Goal: Information Seeking & Learning: Learn about a topic

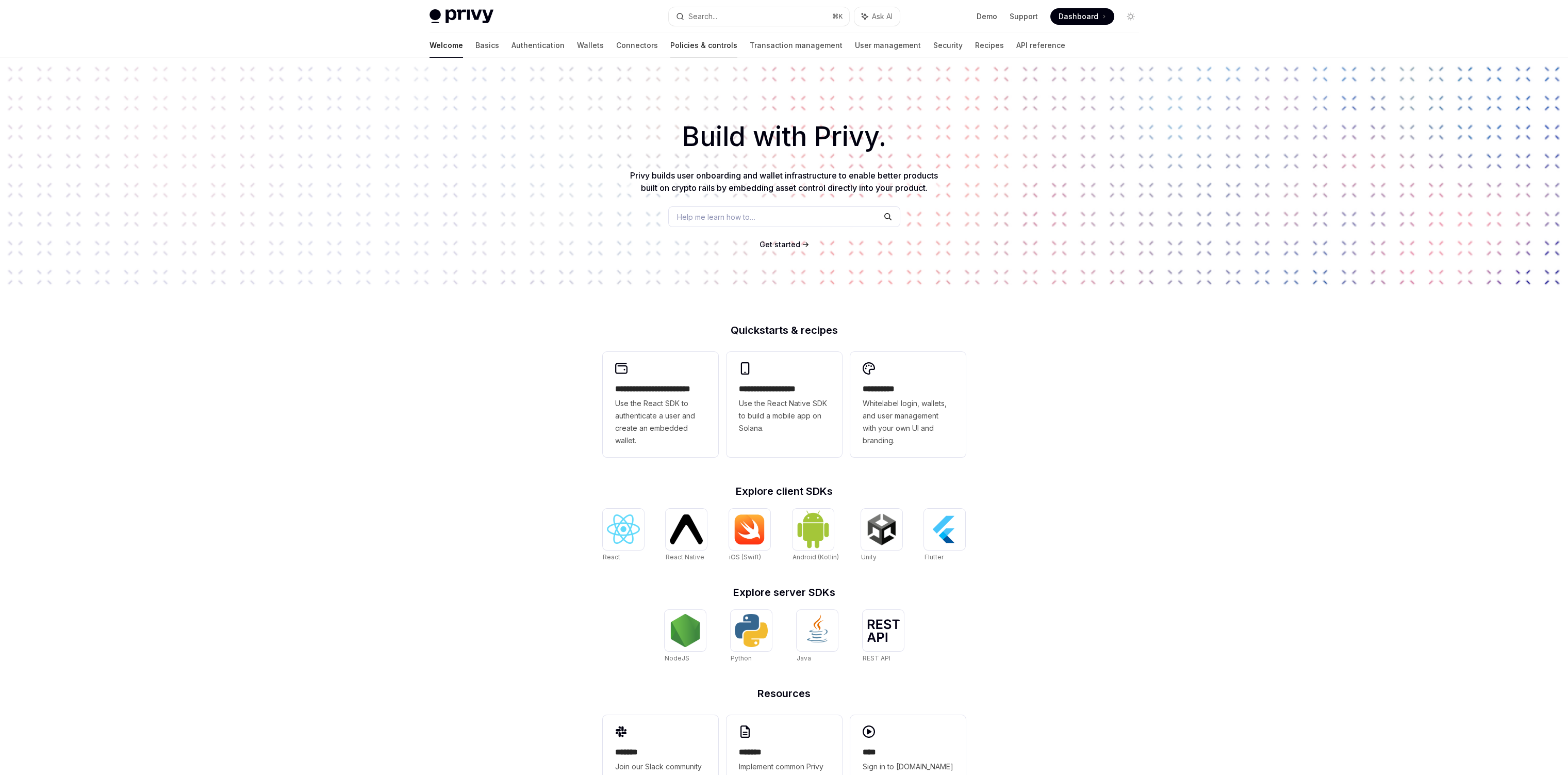
click at [670, 43] on link "Policies & controls" at bounding box center [704, 45] width 67 height 24
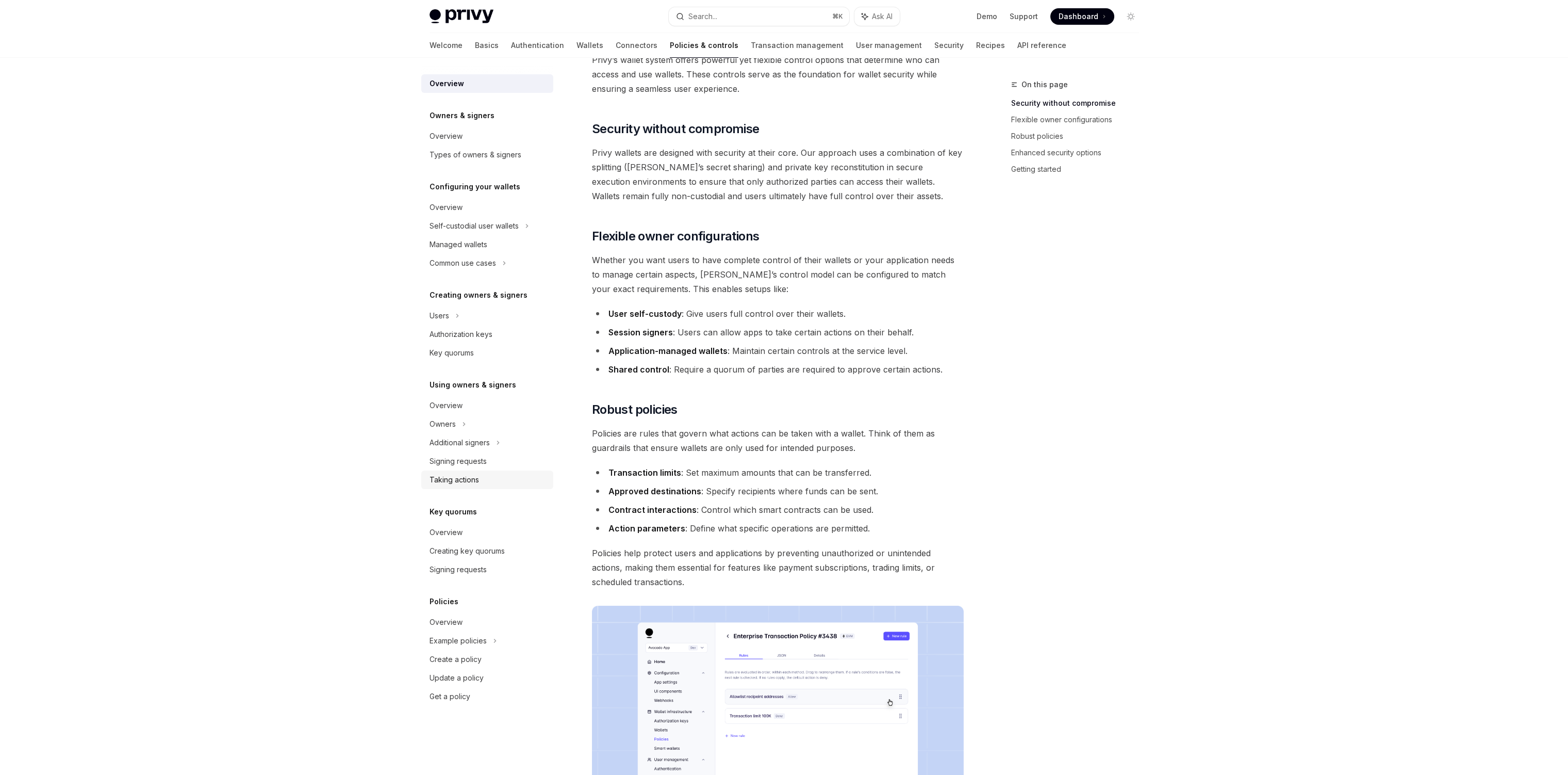
scroll to position [171, 0]
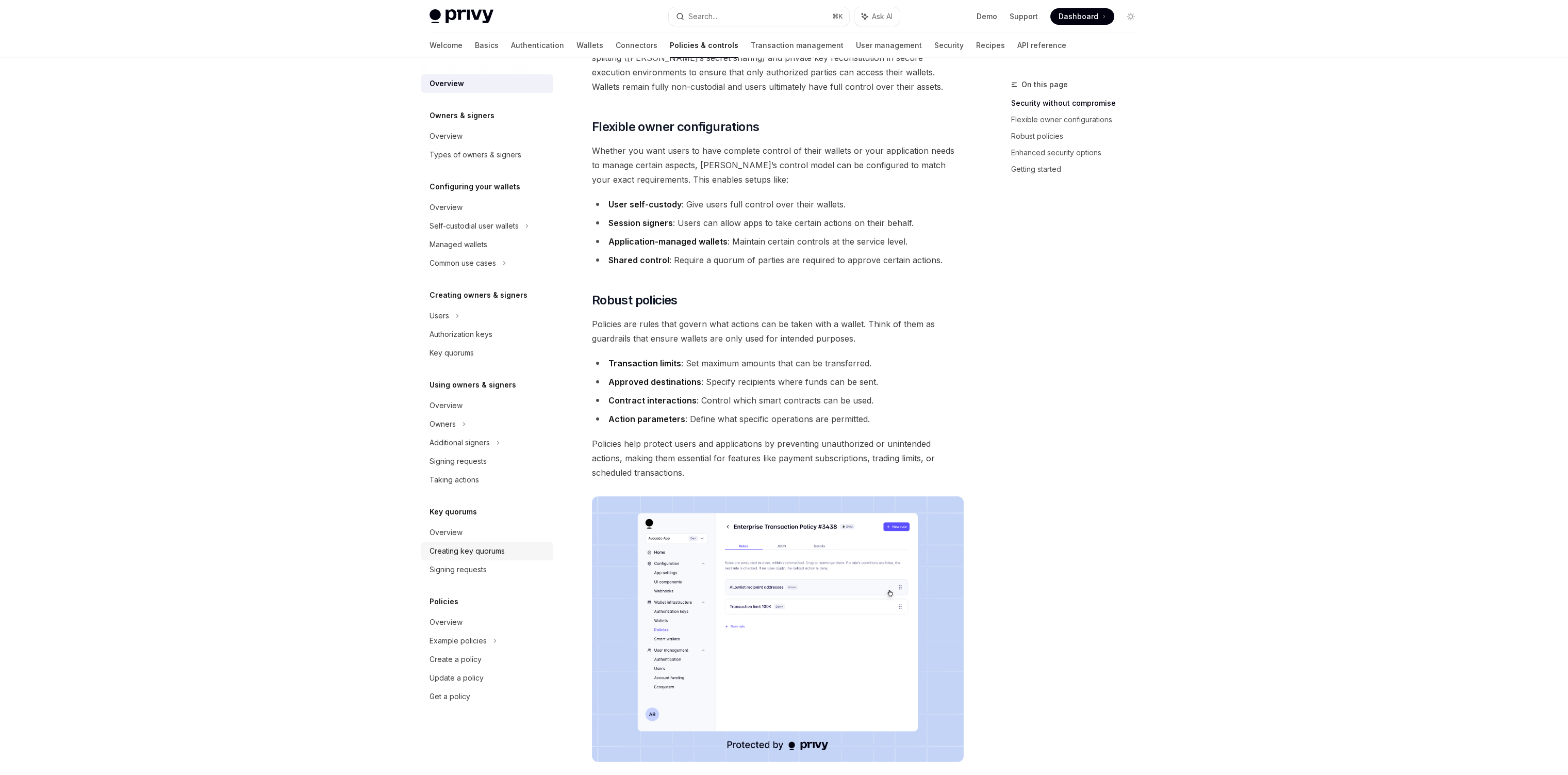
click at [478, 549] on div "Creating key quorums" at bounding box center [467, 551] width 75 height 12
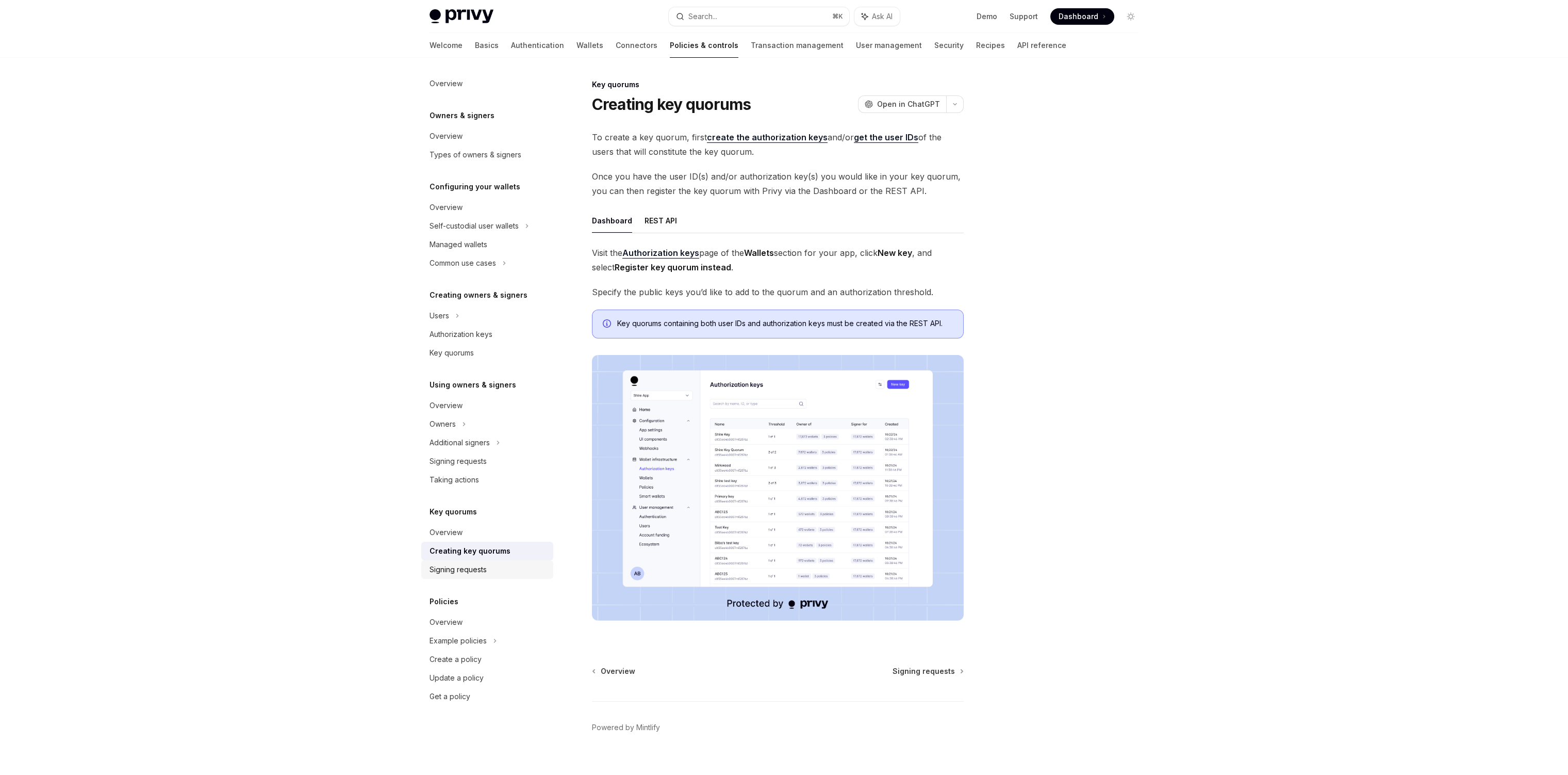
click at [470, 561] on link "Signing requests" at bounding box center [487, 569] width 132 height 18
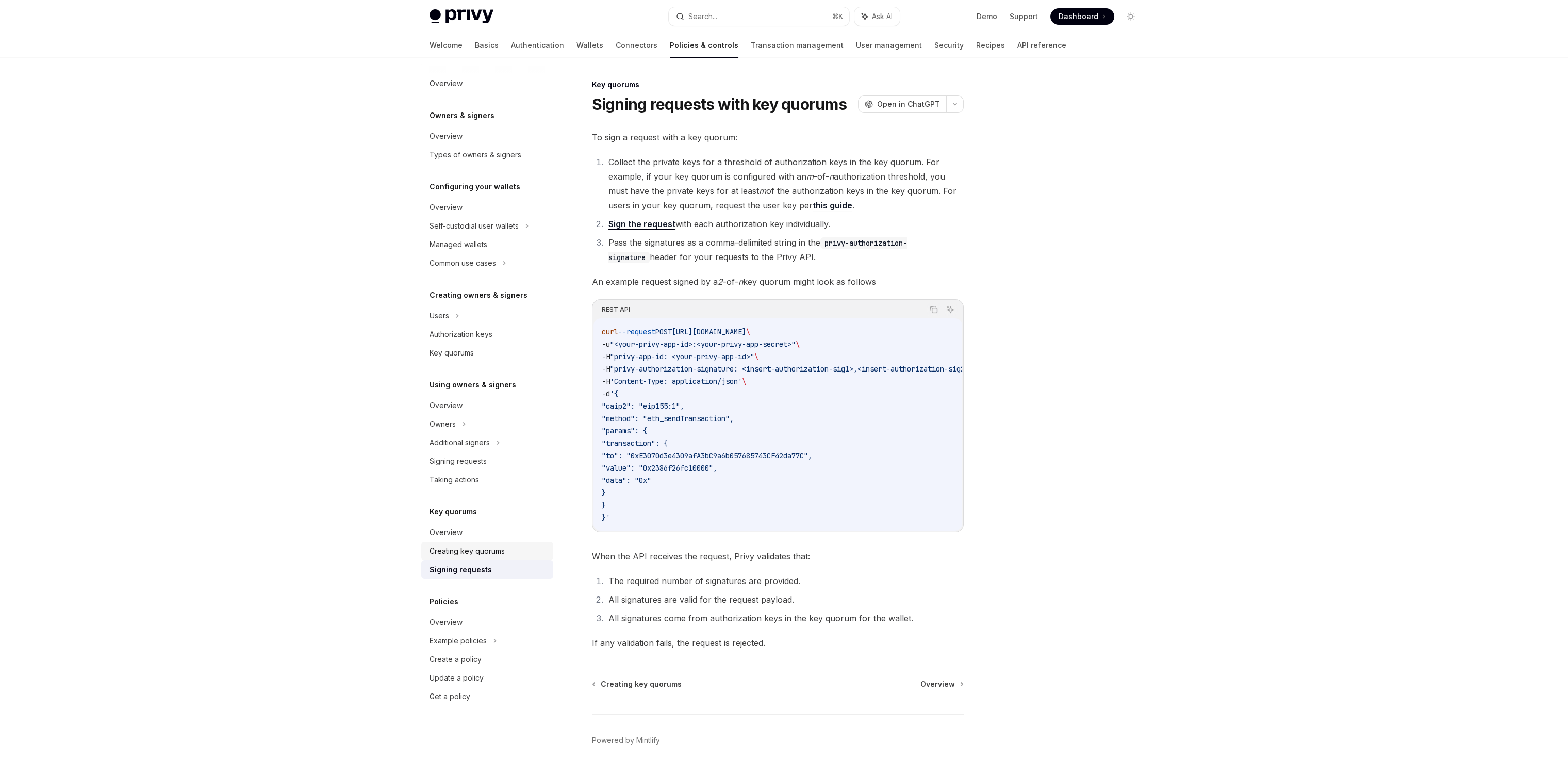
click at [482, 547] on div "Creating key quorums" at bounding box center [467, 551] width 75 height 12
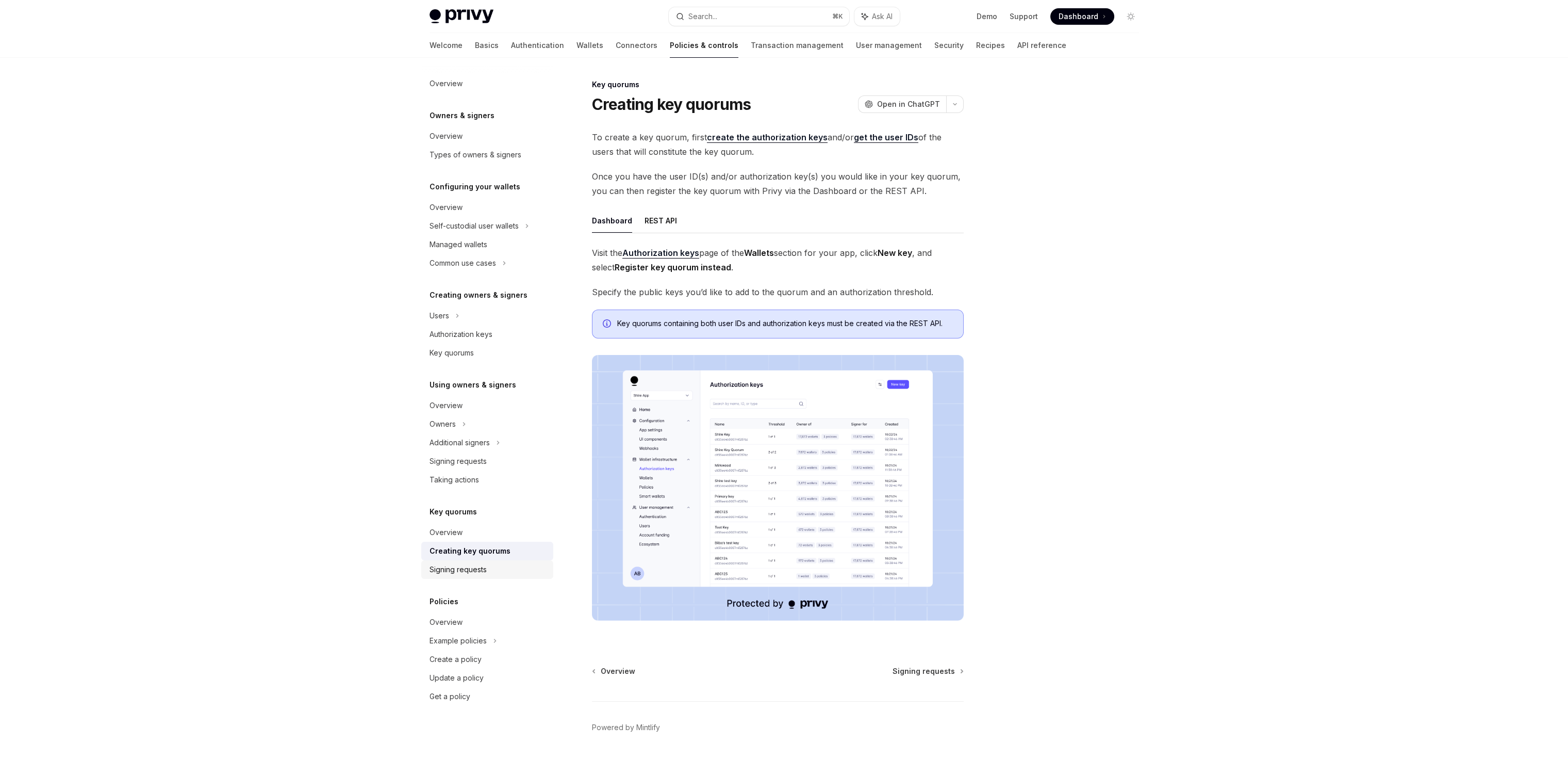
click at [470, 570] on div "Signing requests" at bounding box center [458, 569] width 58 height 12
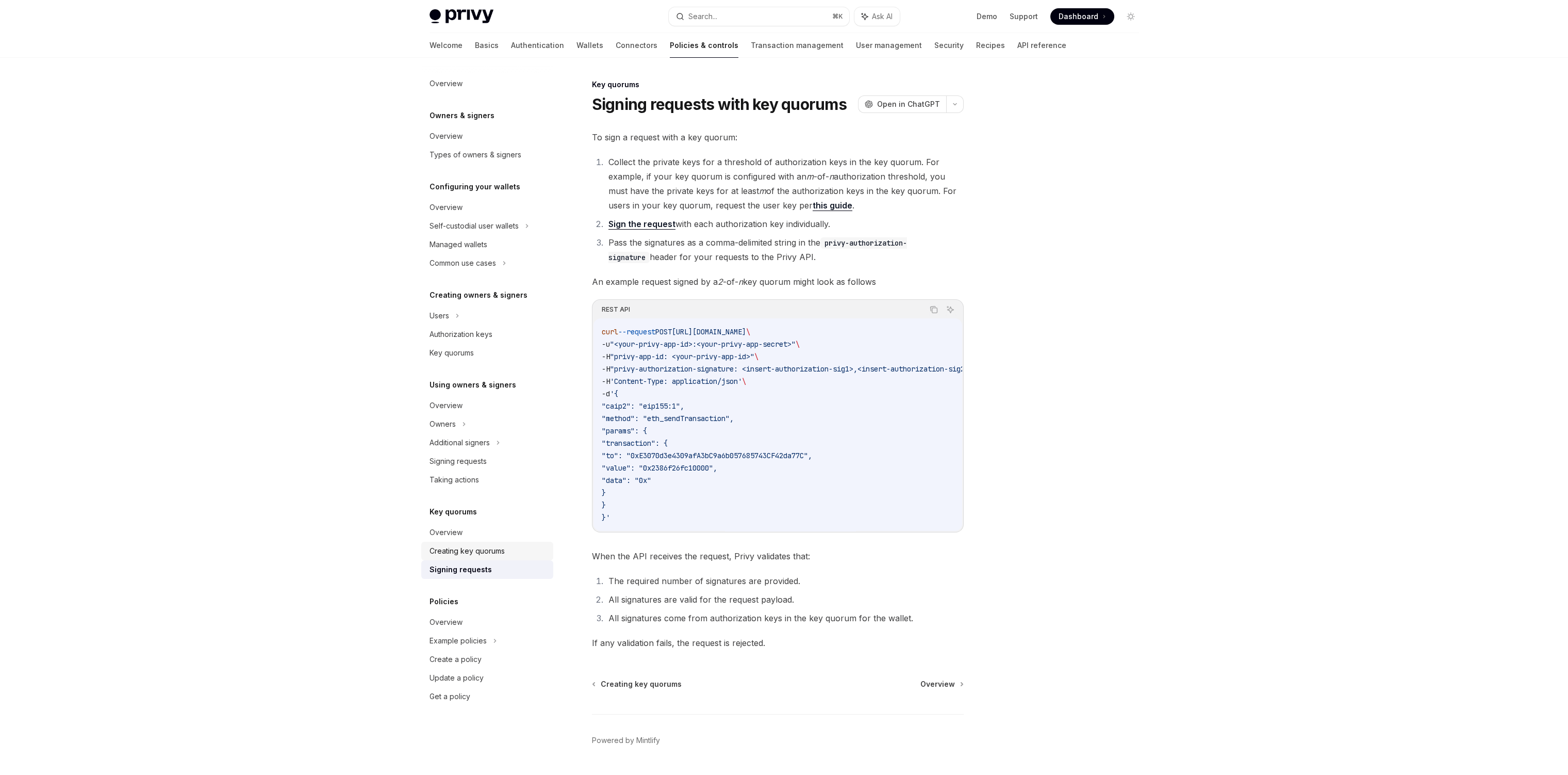
click at [475, 549] on div "Creating key quorums" at bounding box center [467, 551] width 75 height 12
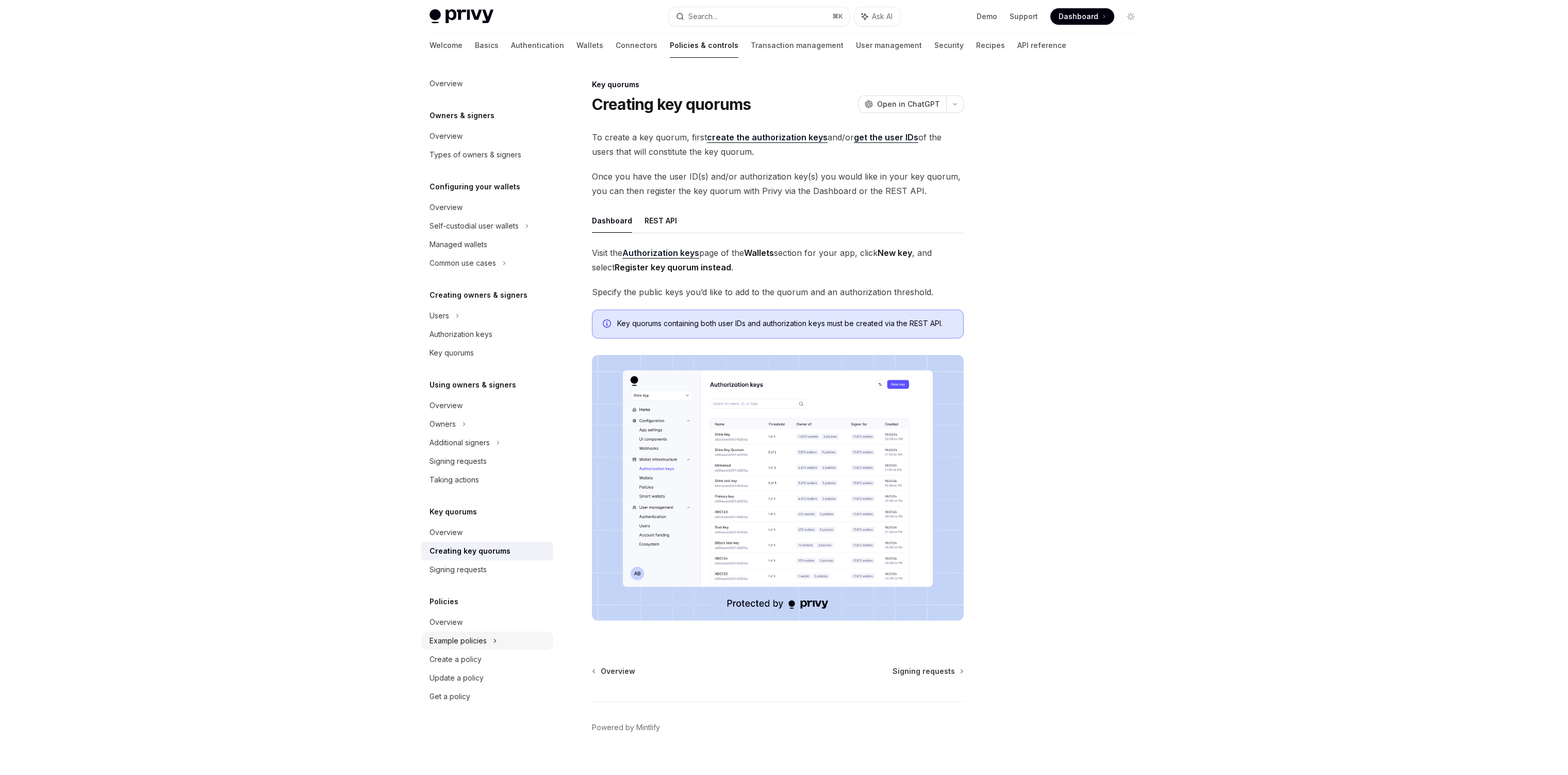
click at [477, 232] on div "Example policies" at bounding box center [474, 226] width 89 height 12
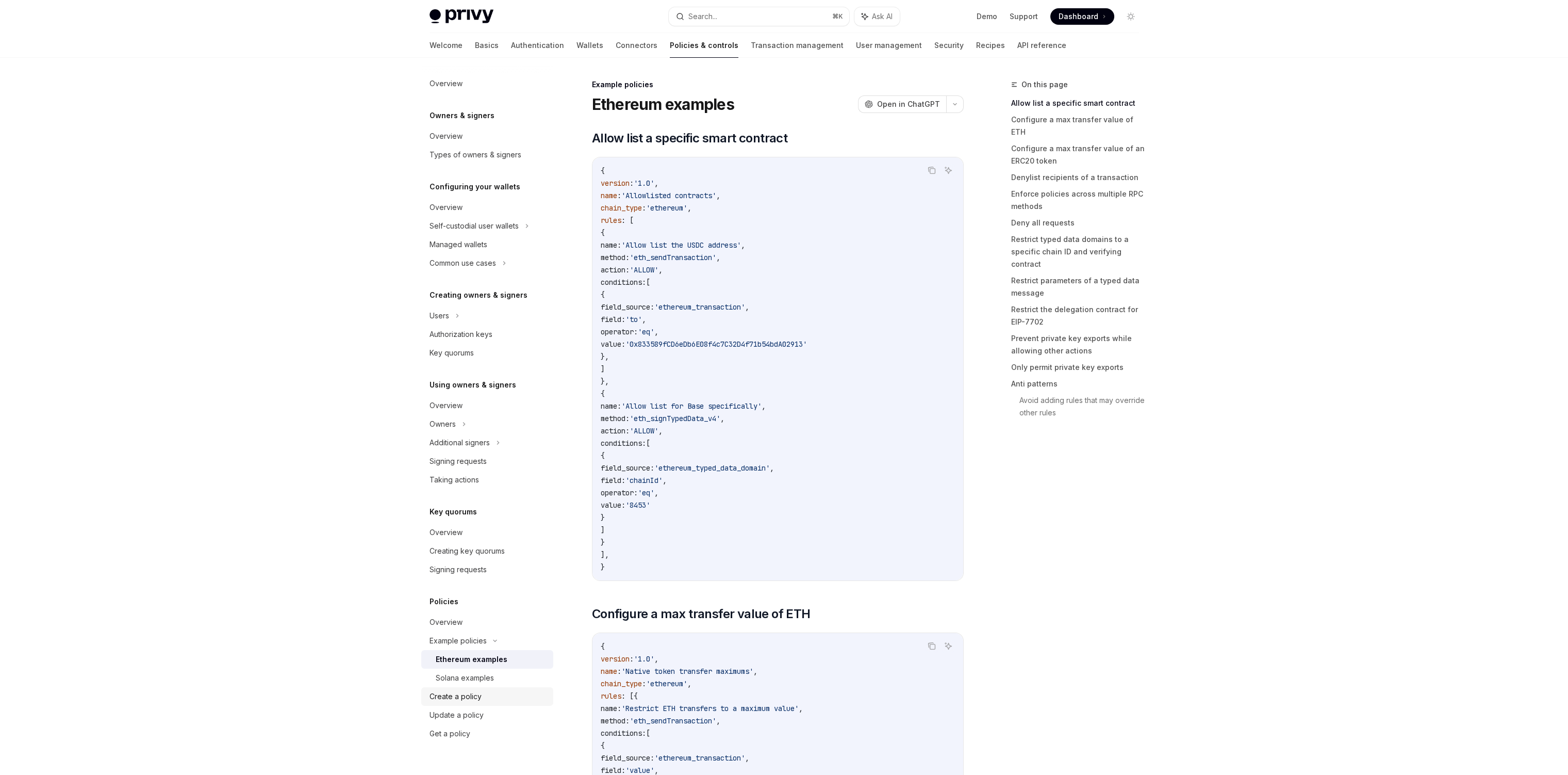
click at [472, 695] on div "Create a policy" at bounding box center [455, 696] width 52 height 12
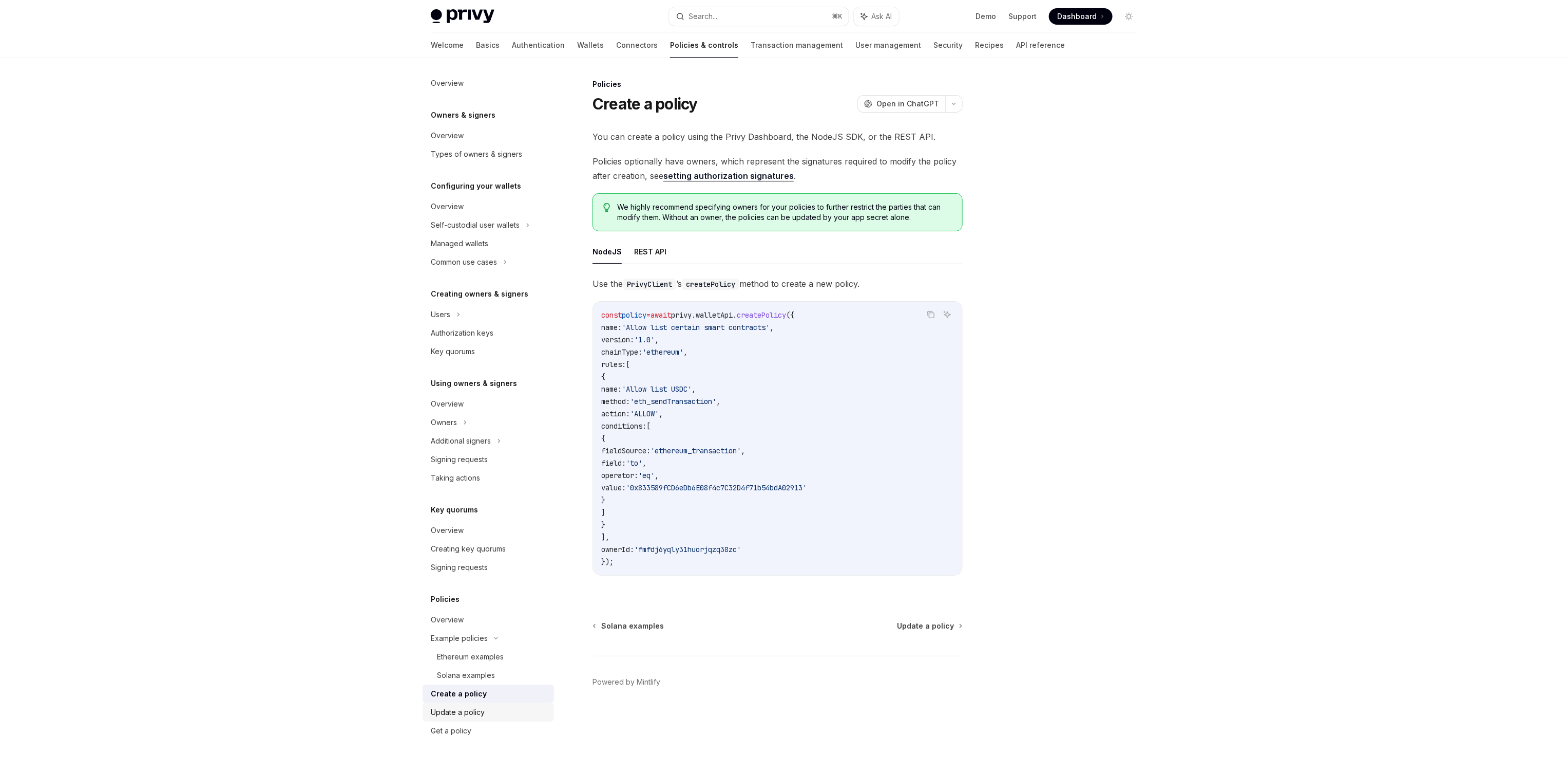
click at [469, 707] on div "Update a policy" at bounding box center [458, 712] width 54 height 12
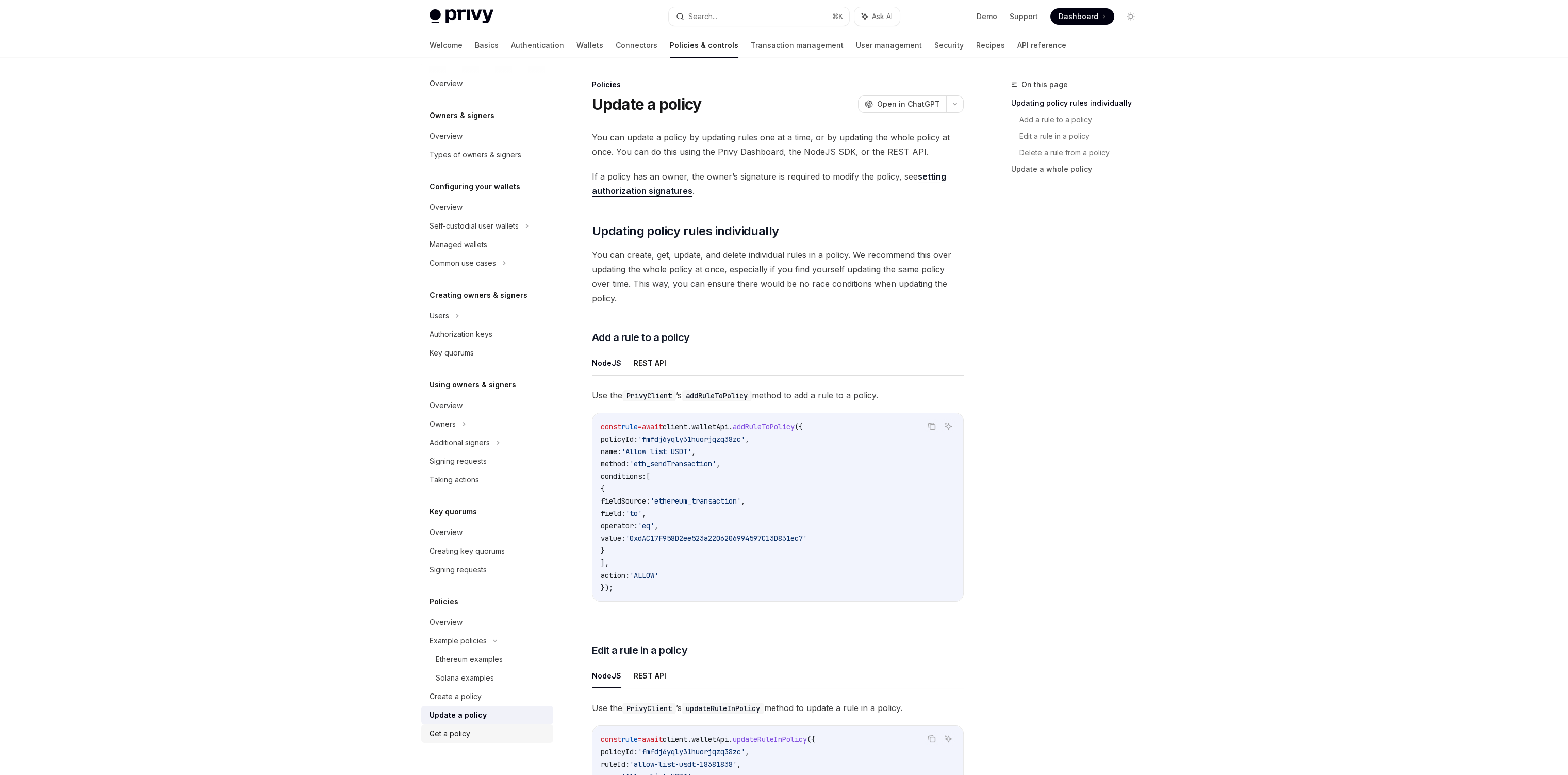
click at [467, 725] on link "Get a policy" at bounding box center [487, 733] width 132 height 18
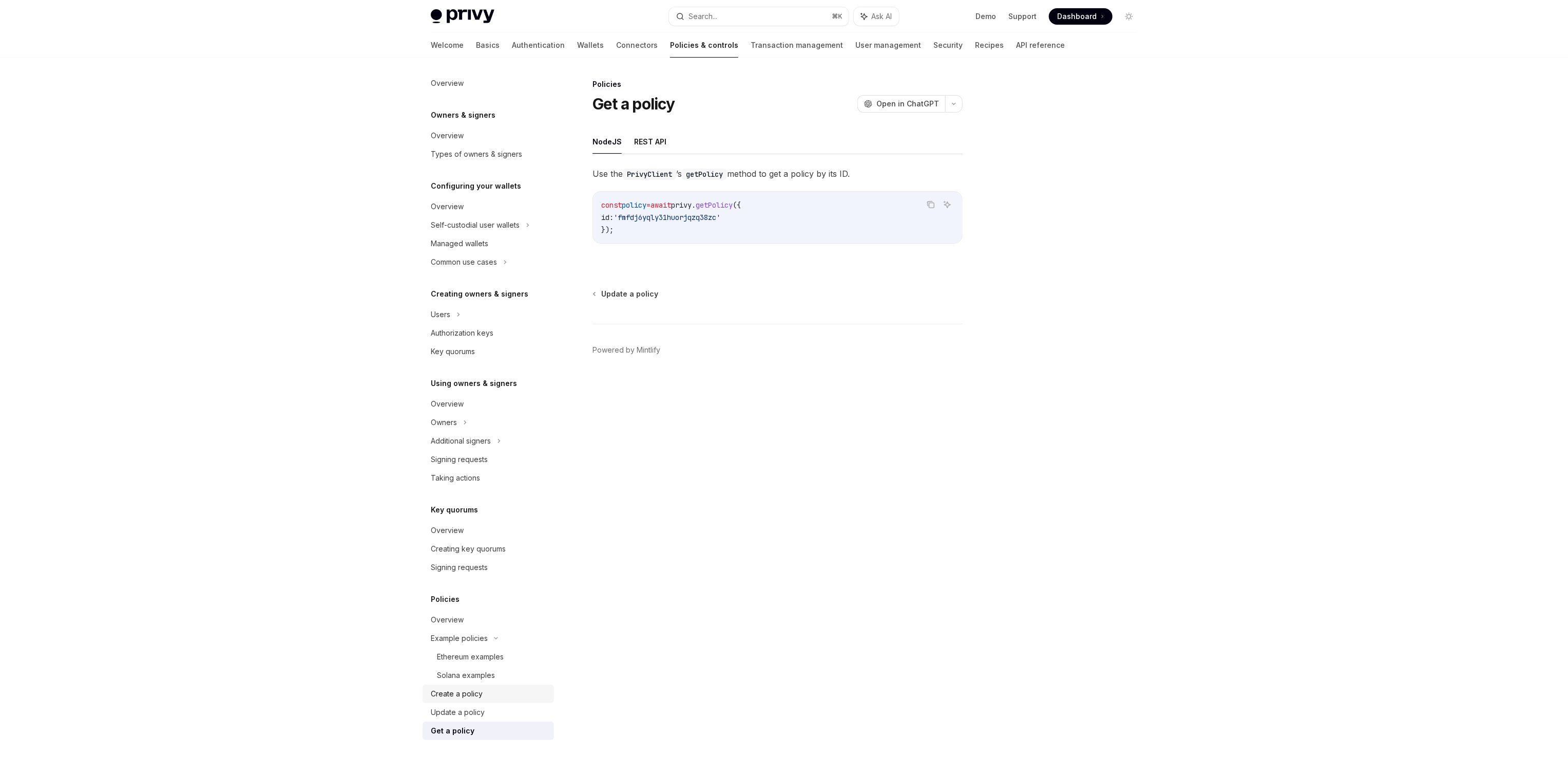
click at [461, 688] on div "Create a policy" at bounding box center [456, 693] width 52 height 12
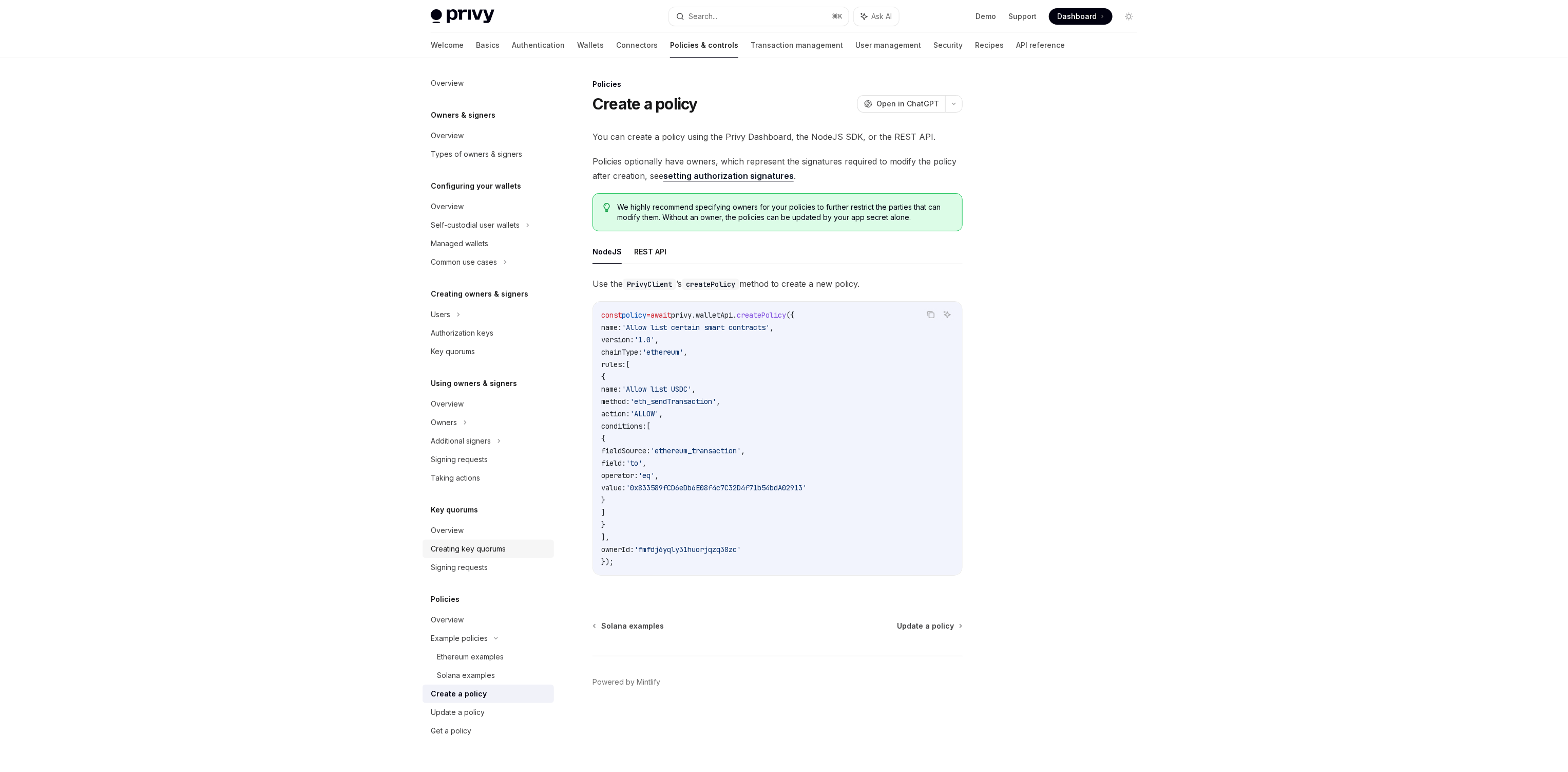
click at [478, 546] on div "Creating key quorums" at bounding box center [468, 549] width 75 height 12
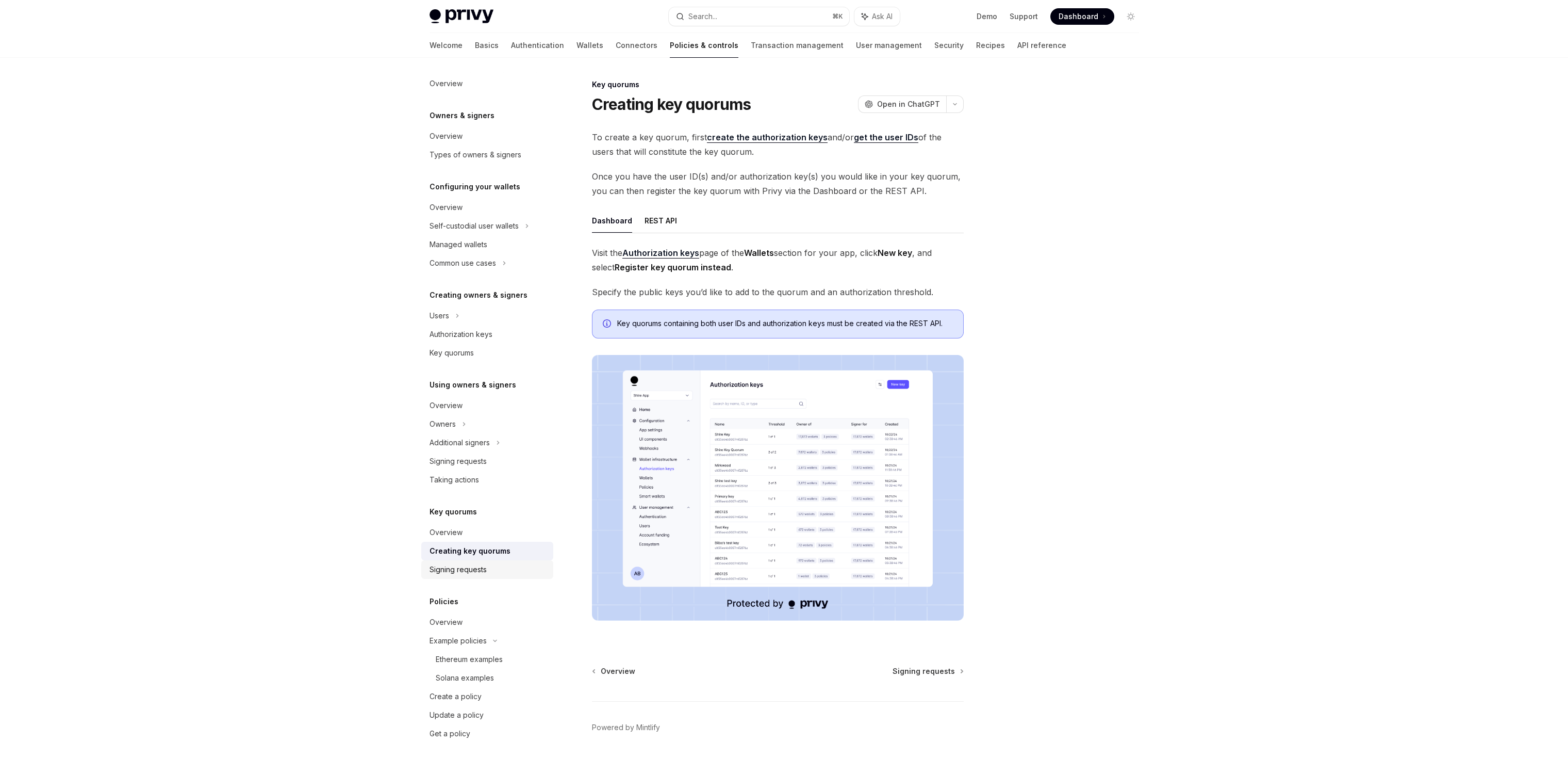
click at [478, 560] on link "Signing requests" at bounding box center [487, 569] width 132 height 18
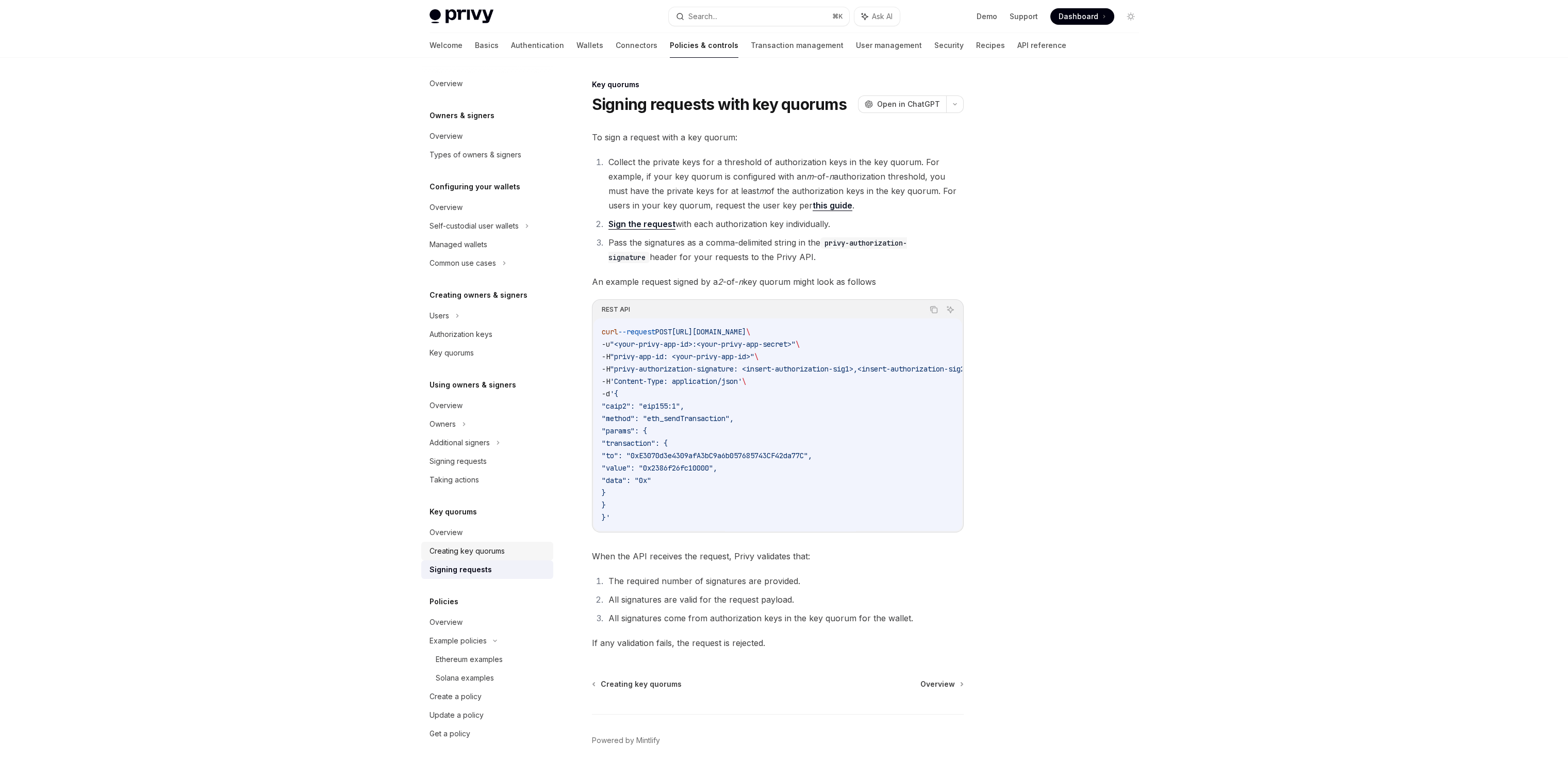
click at [482, 549] on div "Creating key quorums" at bounding box center [467, 551] width 75 height 12
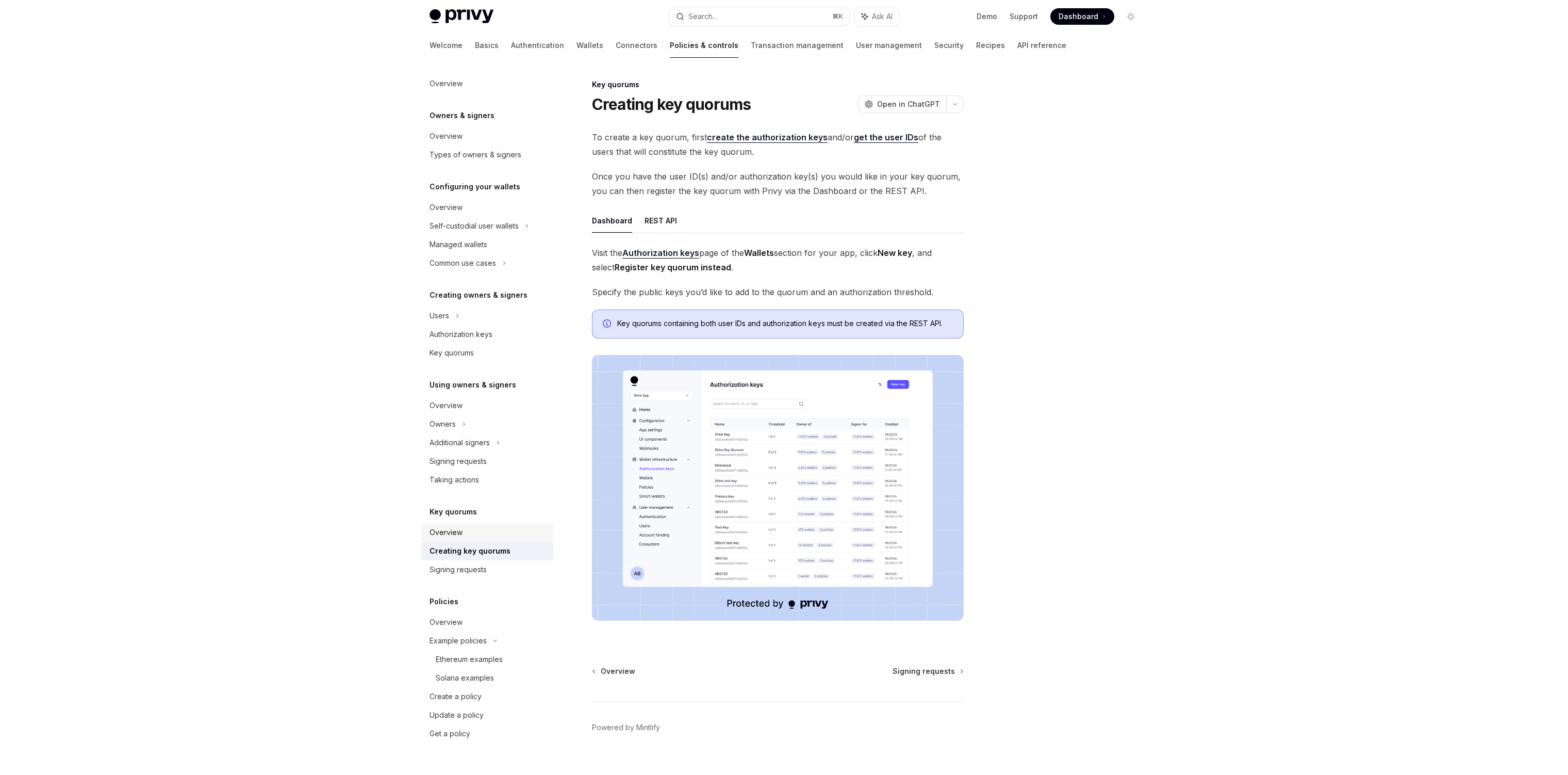
click at [449, 541] on link "Overview" at bounding box center [487, 532] width 132 height 18
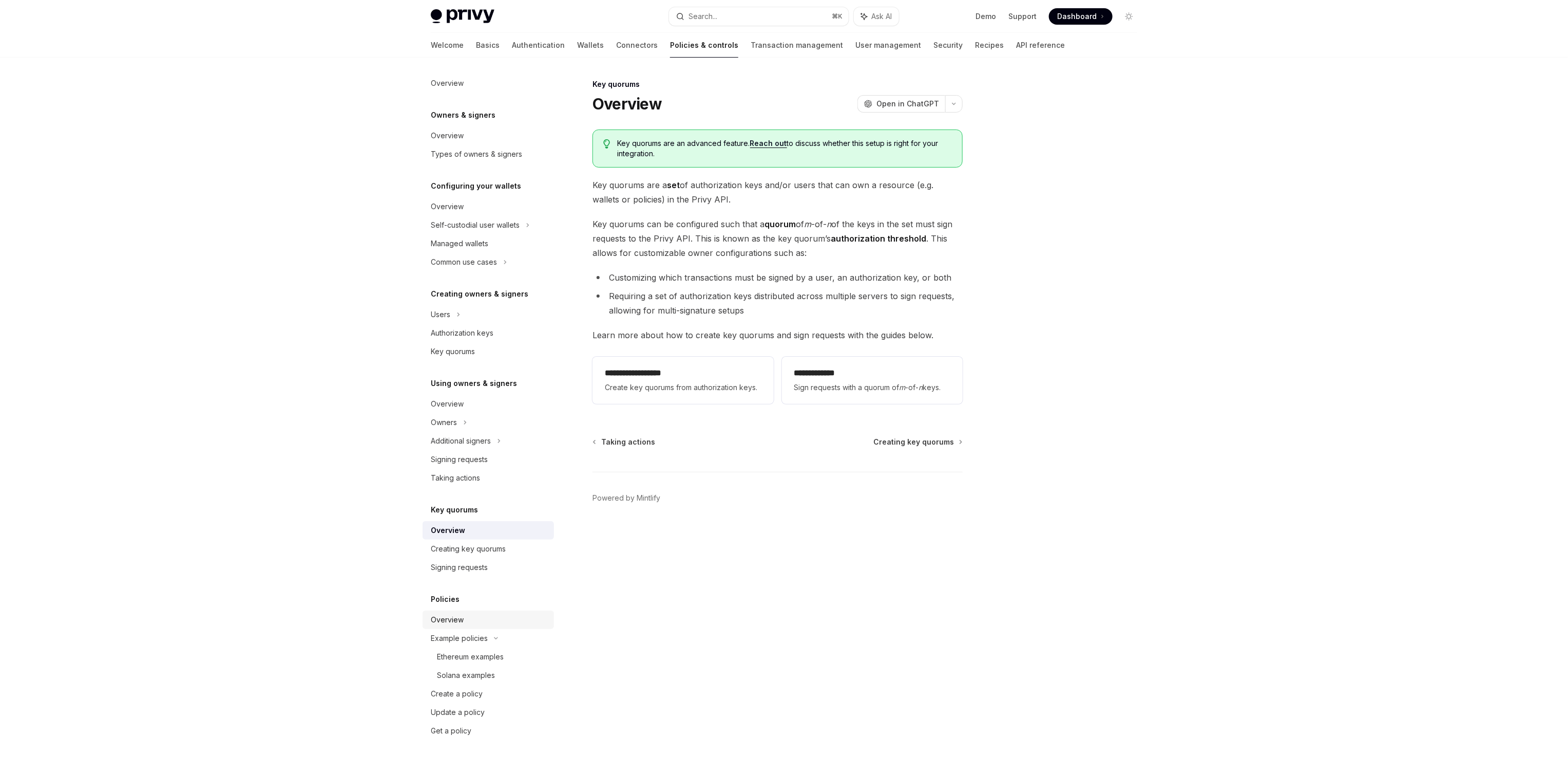
click at [458, 617] on div "Overview" at bounding box center [447, 620] width 33 height 12
type textarea "*"
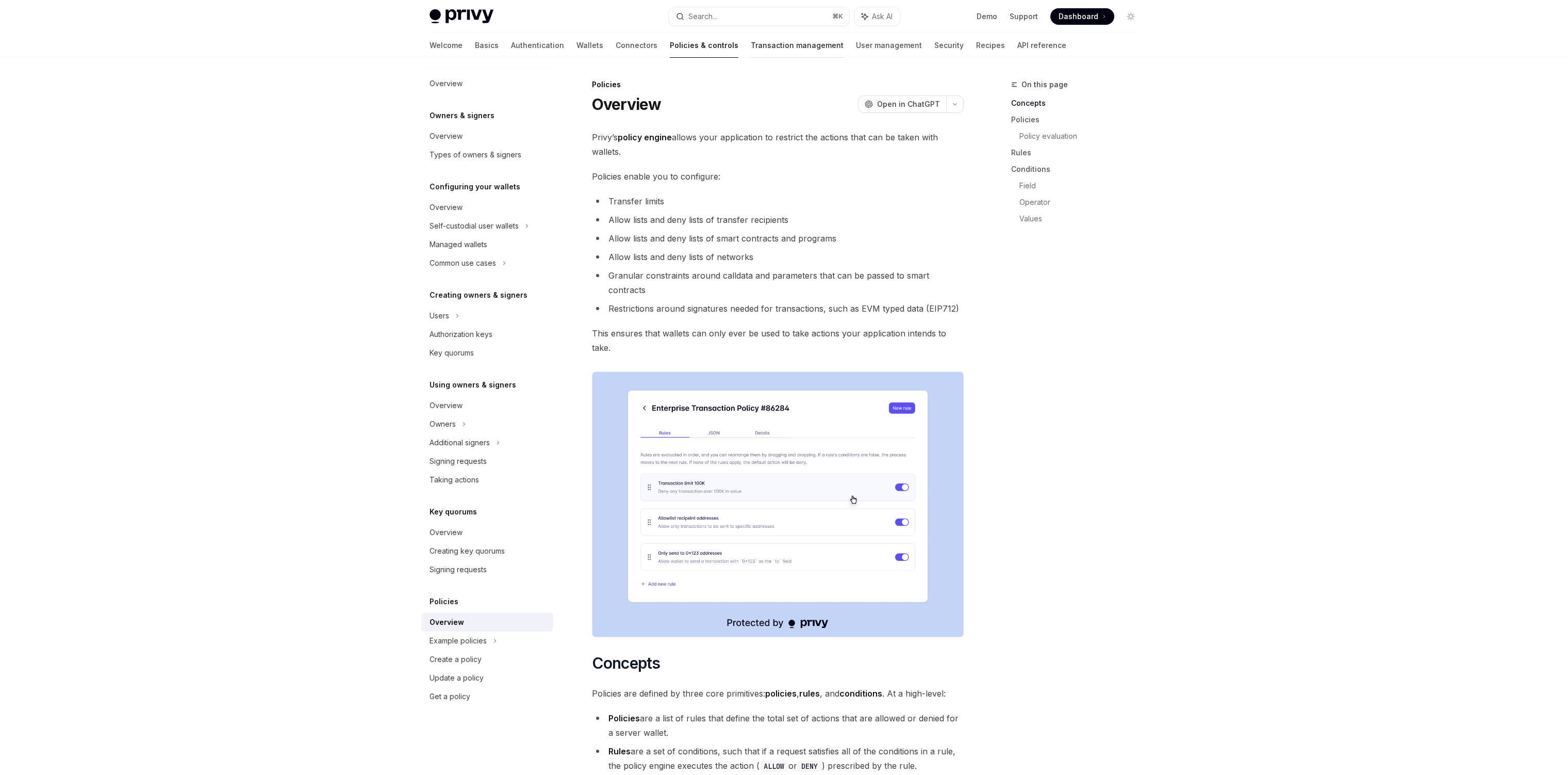
click at [751, 40] on link "Transaction management" at bounding box center [797, 45] width 93 height 24
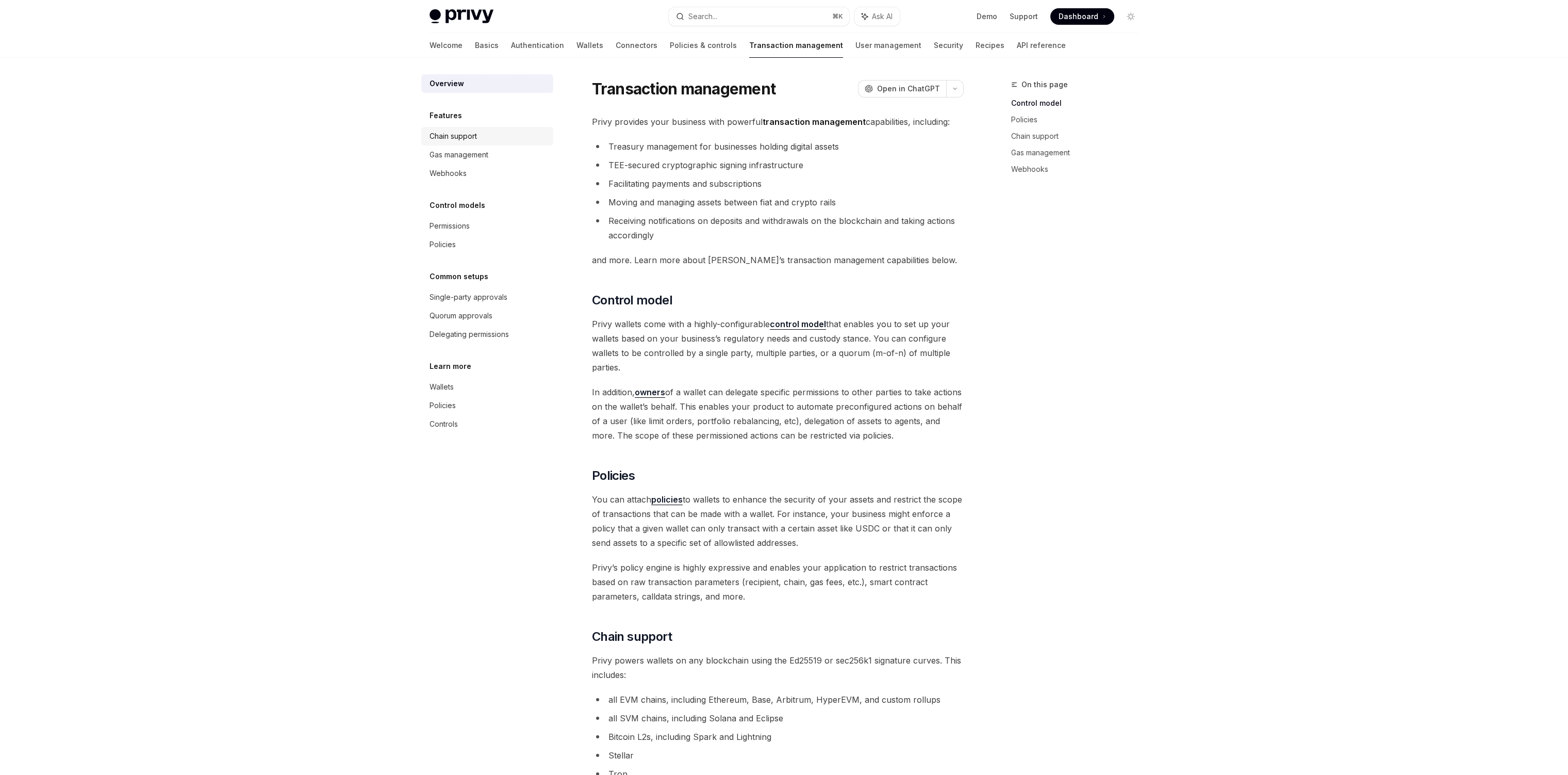
click at [472, 134] on div "Chain support" at bounding box center [454, 136] width 48 height 12
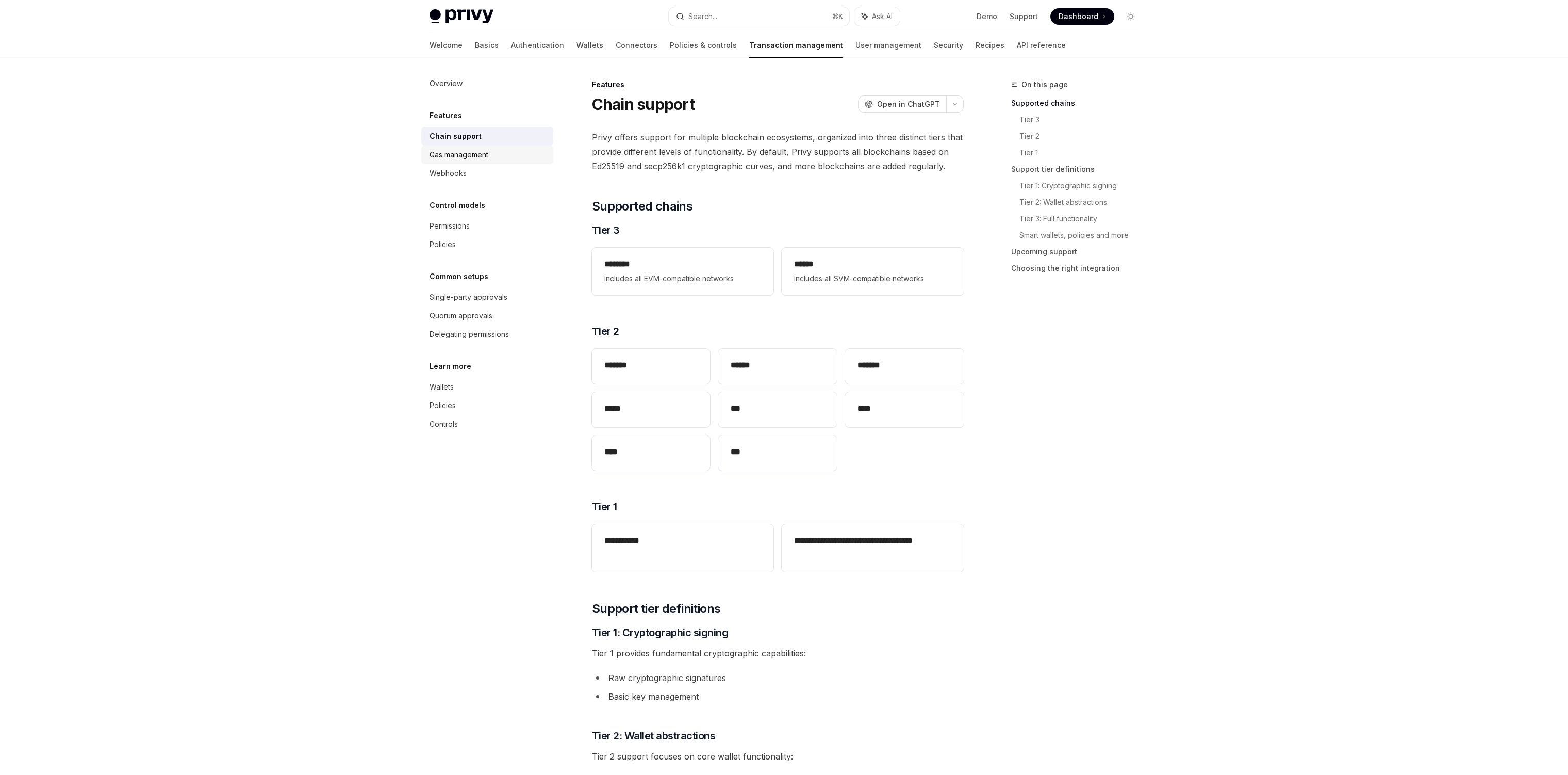
click at [477, 151] on div "Gas management" at bounding box center [459, 155] width 59 height 12
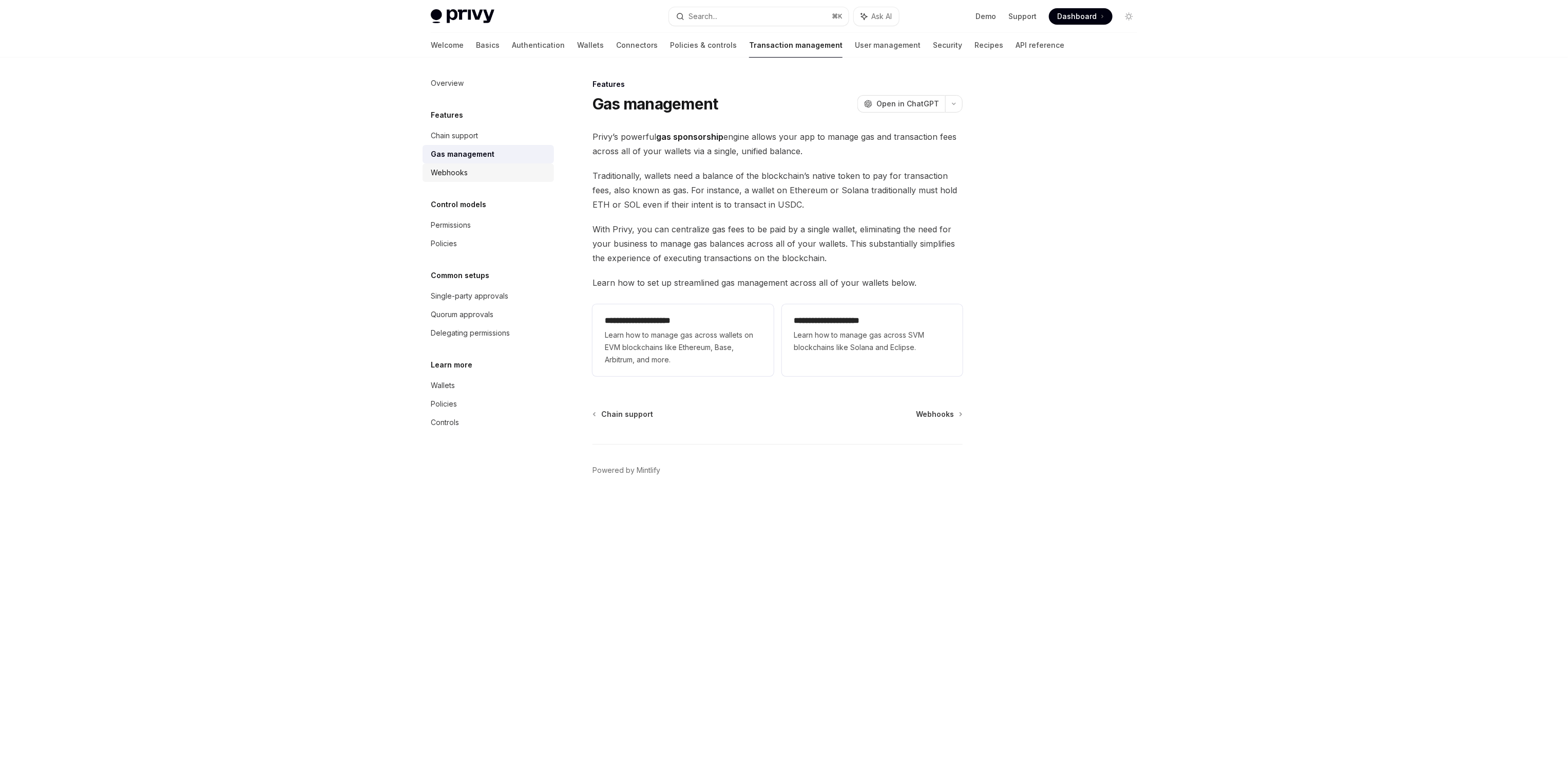
click at [484, 168] on div "Webhooks" at bounding box center [489, 173] width 117 height 12
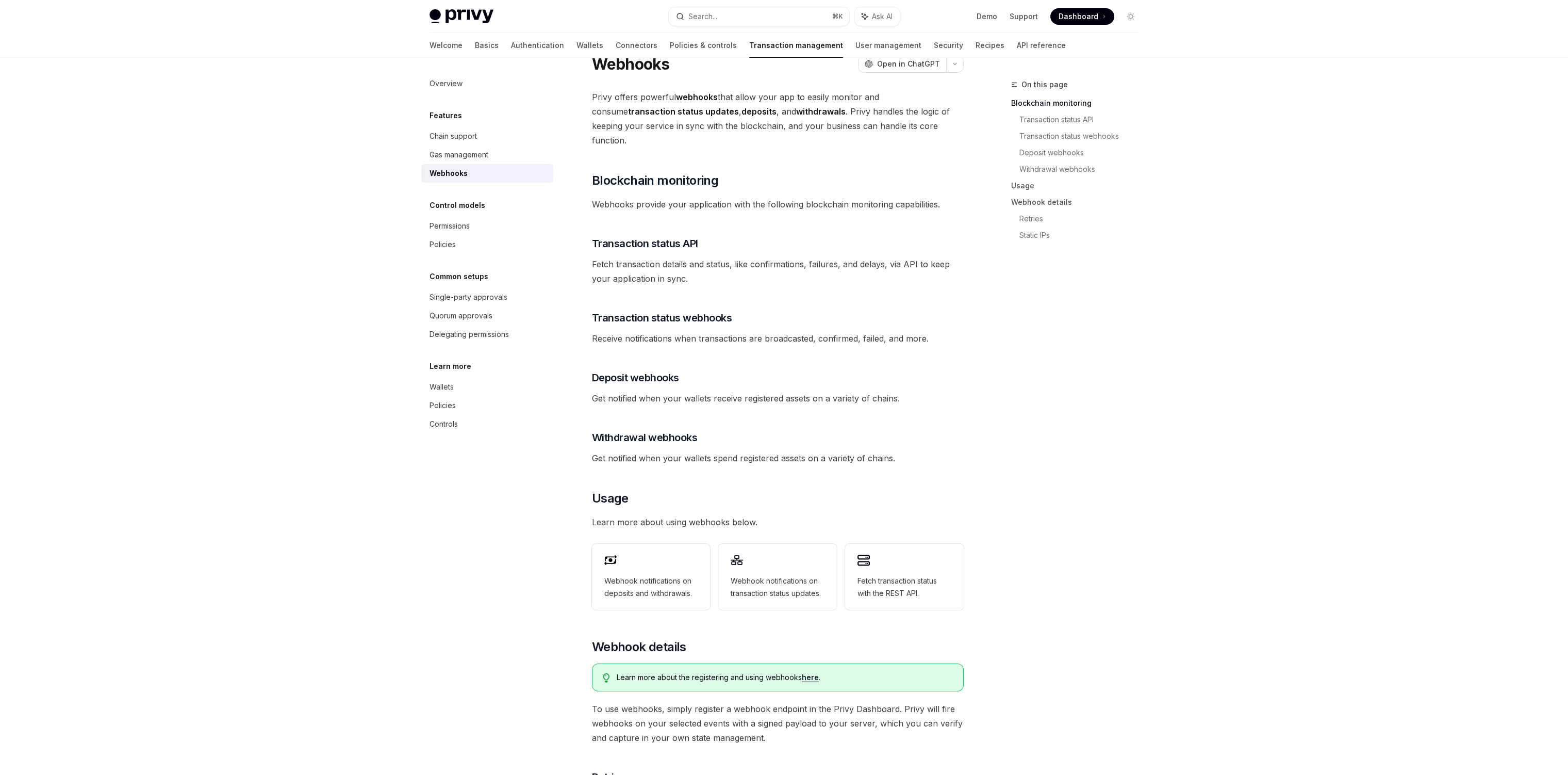
scroll to position [311, 0]
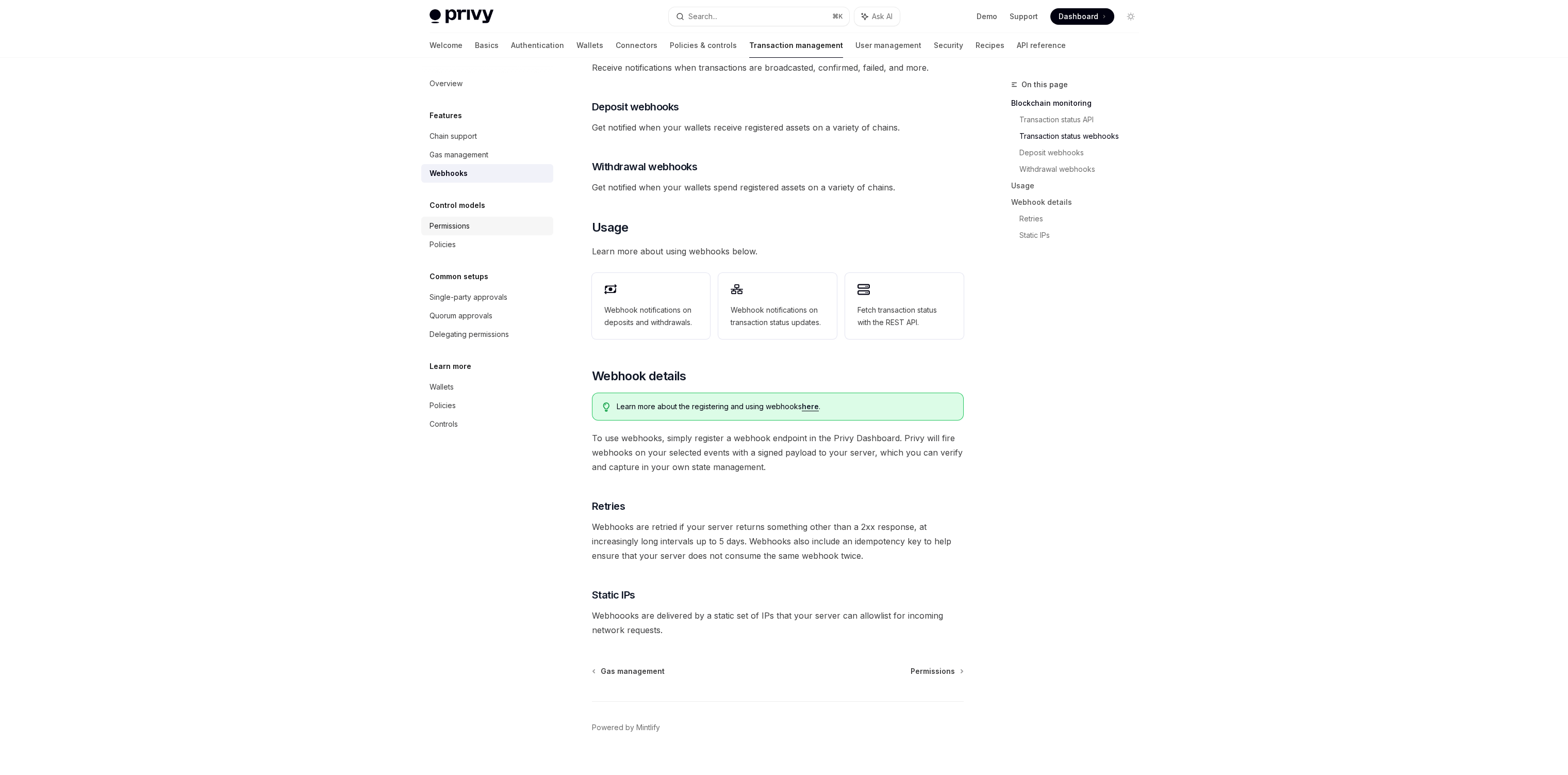
click at [463, 217] on link "Permissions" at bounding box center [487, 226] width 132 height 18
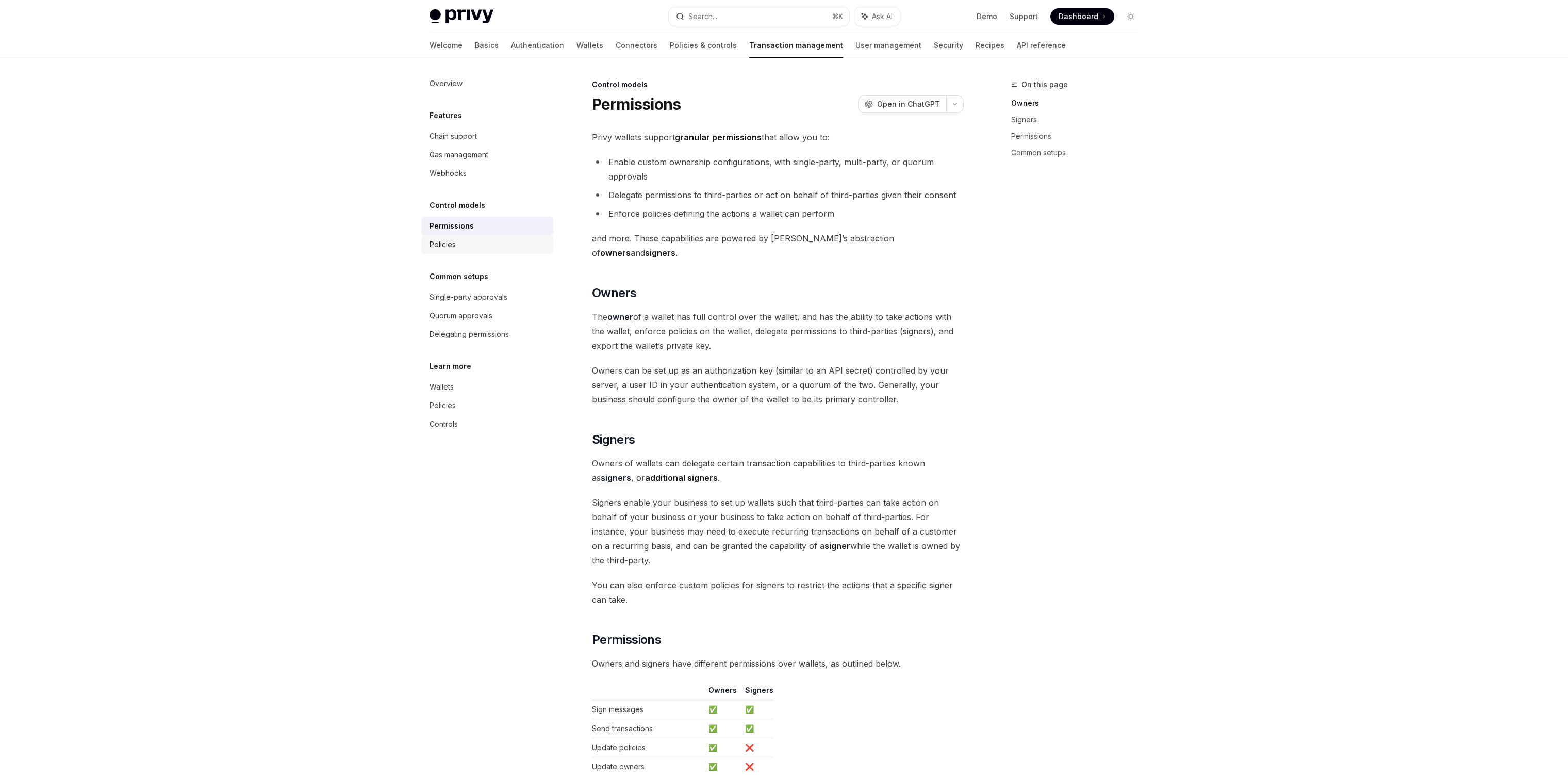
click at [465, 240] on div "Policies" at bounding box center [488, 244] width 118 height 12
click at [482, 244] on div "Policies" at bounding box center [488, 244] width 118 height 12
click at [457, 247] on div "Policies" at bounding box center [488, 244] width 118 height 12
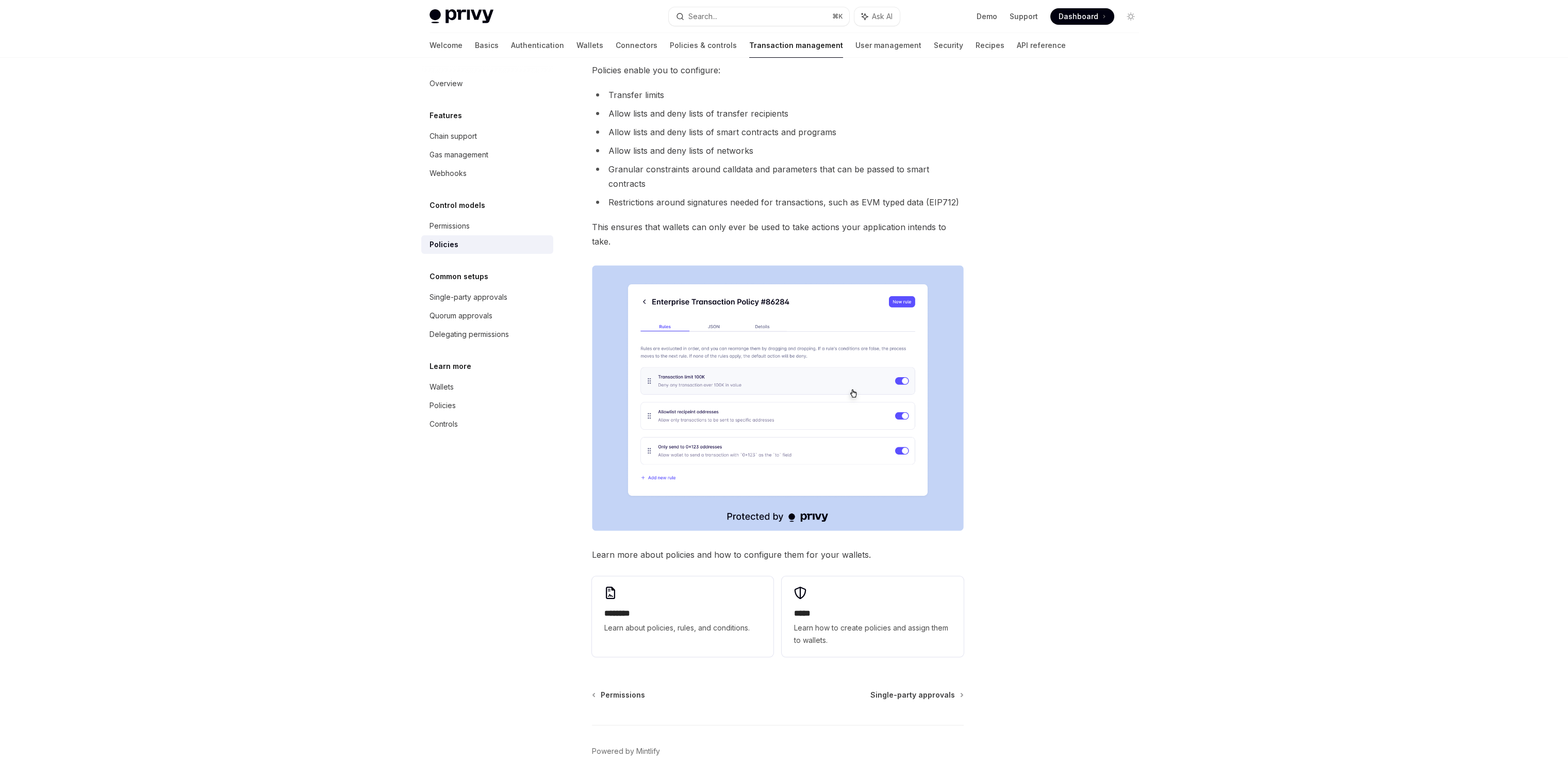
scroll to position [116, 0]
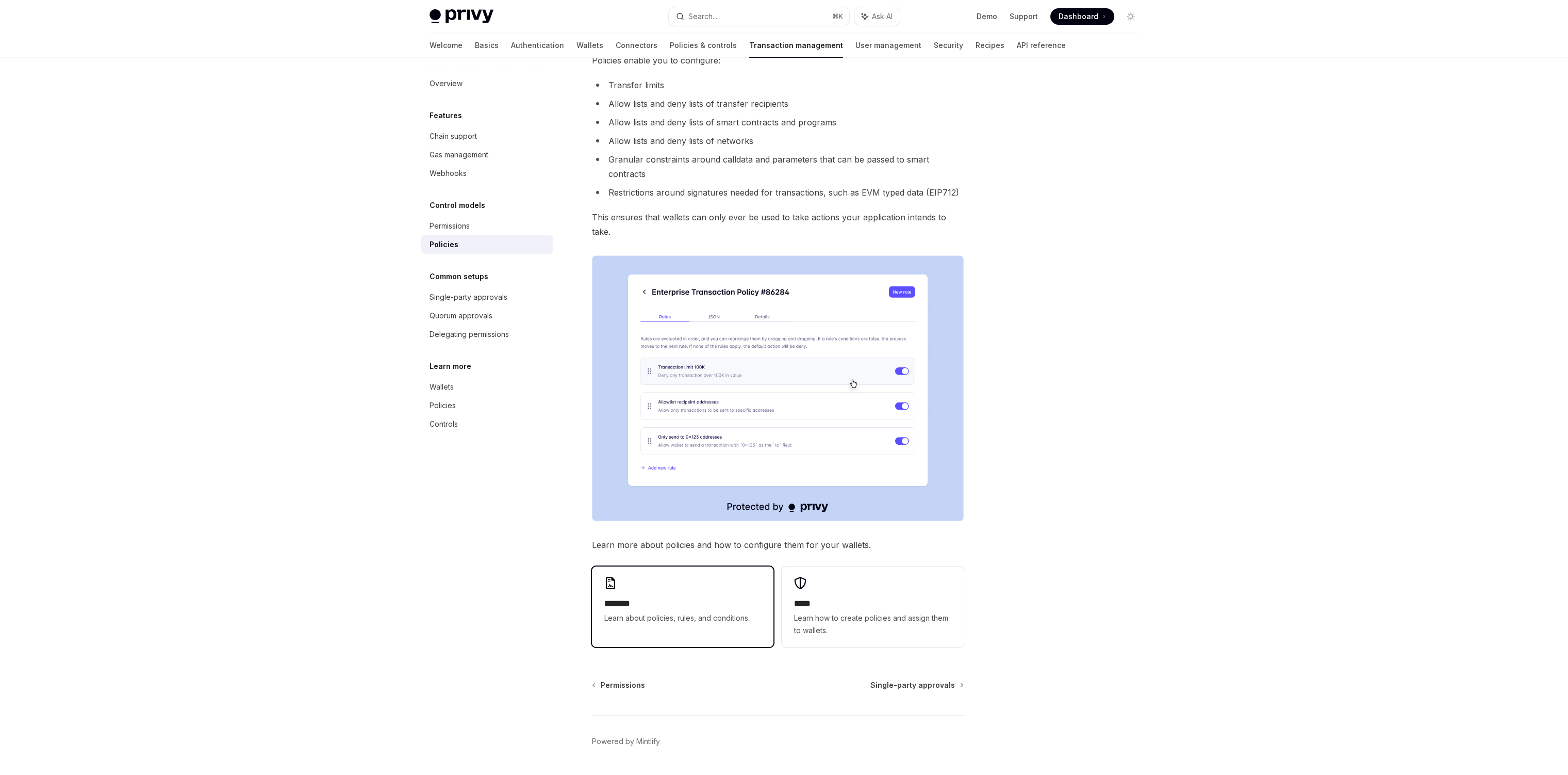
click at [689, 597] on h2 "********" at bounding box center [683, 604] width 157 height 12
click at [860, 597] on div "***** Learn how to create policies and assign them to wallets." at bounding box center [873, 617] width 157 height 39
click at [482, 298] on div "Single-party approvals" at bounding box center [468, 297] width 78 height 12
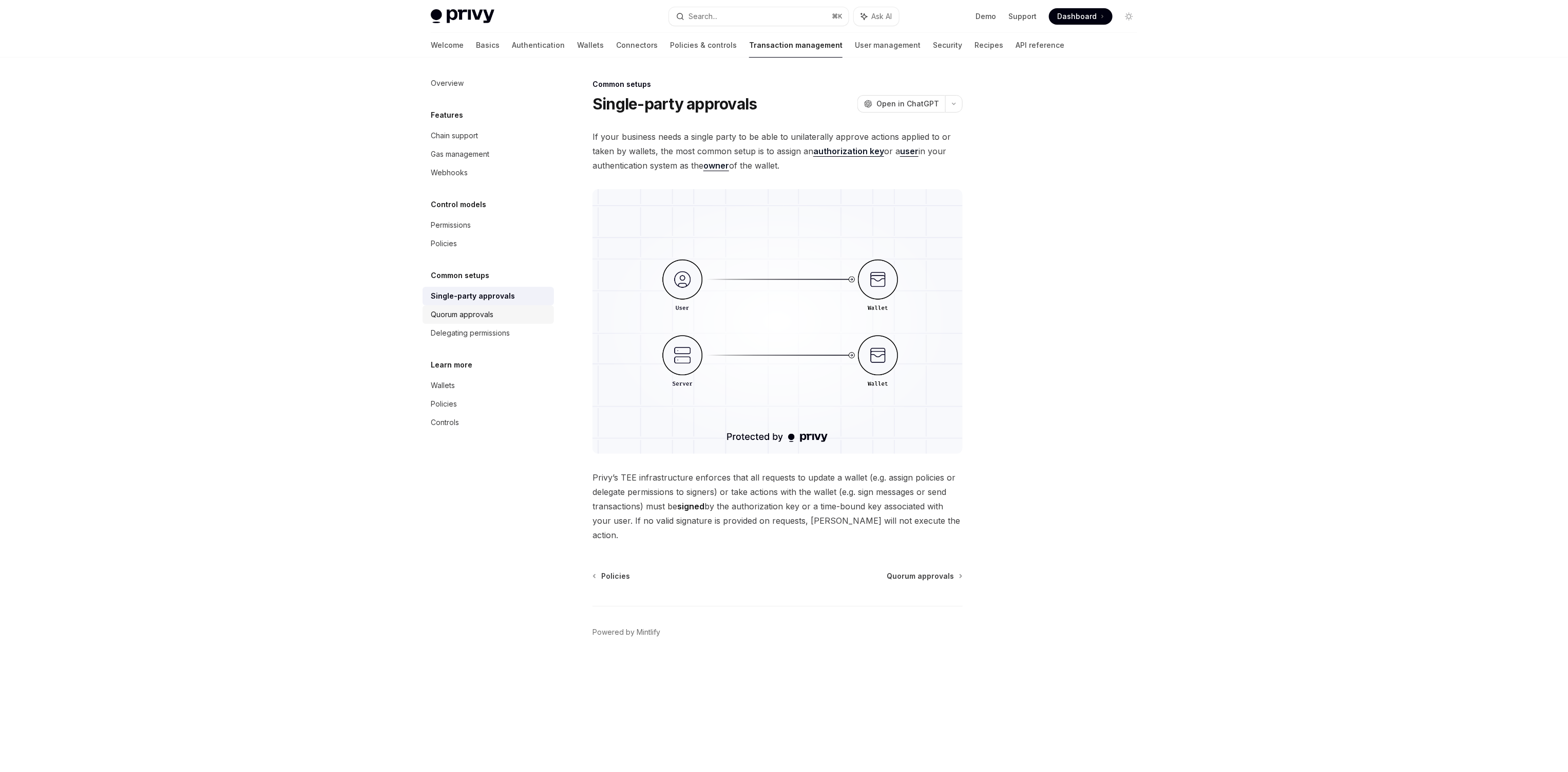
click at [484, 319] on div "Quorum approvals" at bounding box center [462, 315] width 63 height 12
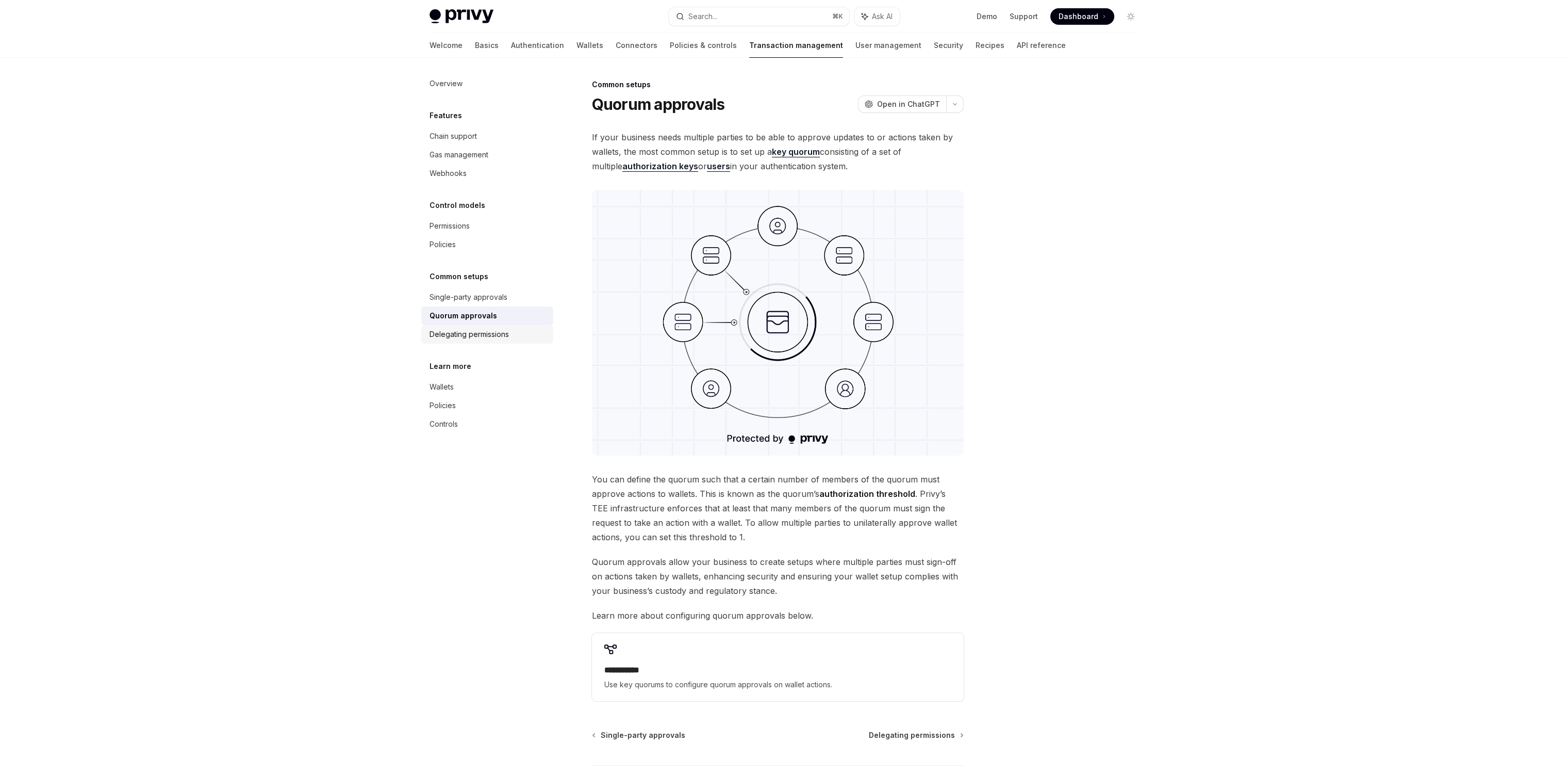
click at [503, 335] on div "Delegating permissions" at bounding box center [469, 334] width 80 height 12
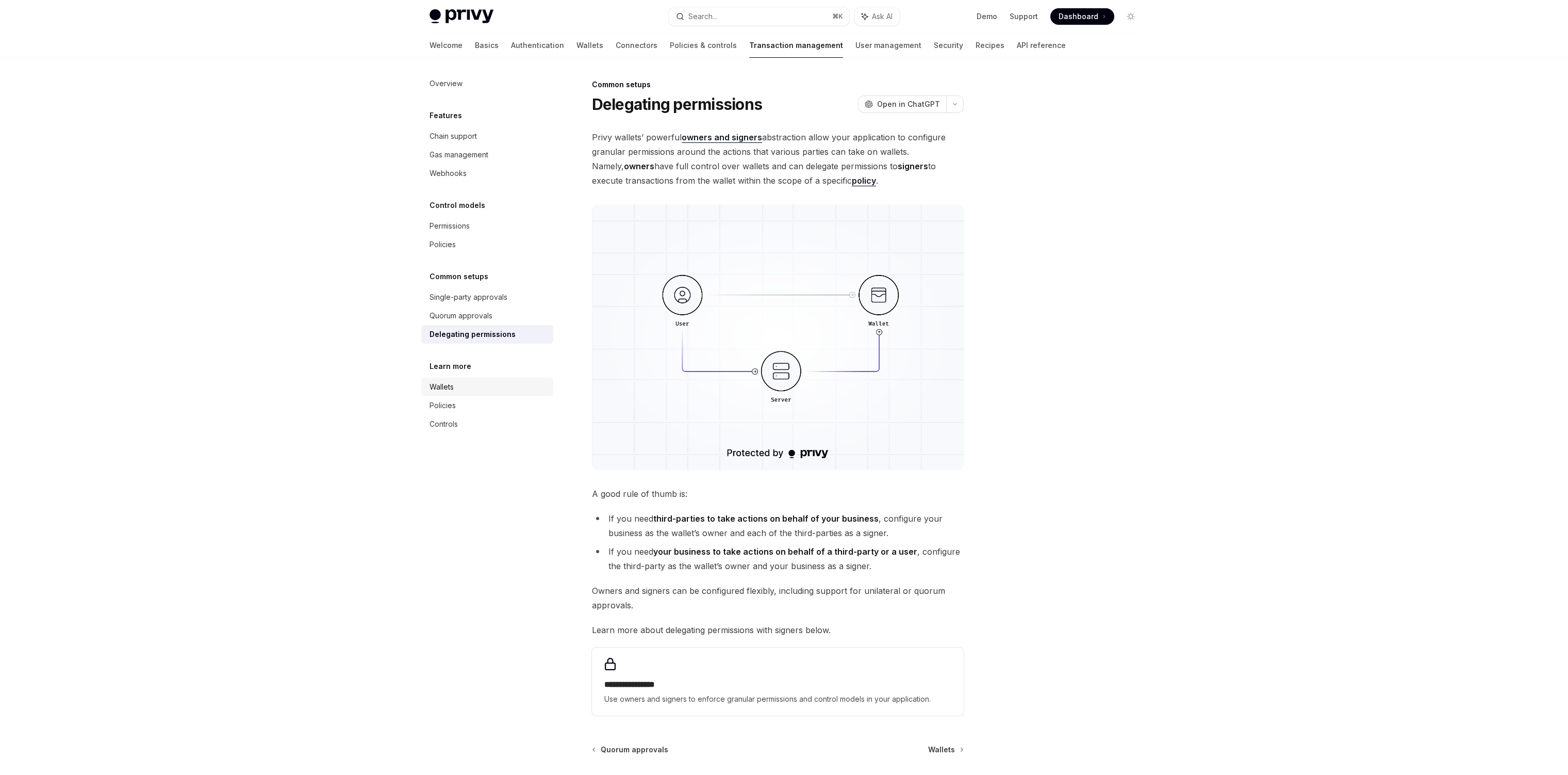
click at [485, 383] on div "Wallets" at bounding box center [488, 387] width 118 height 12
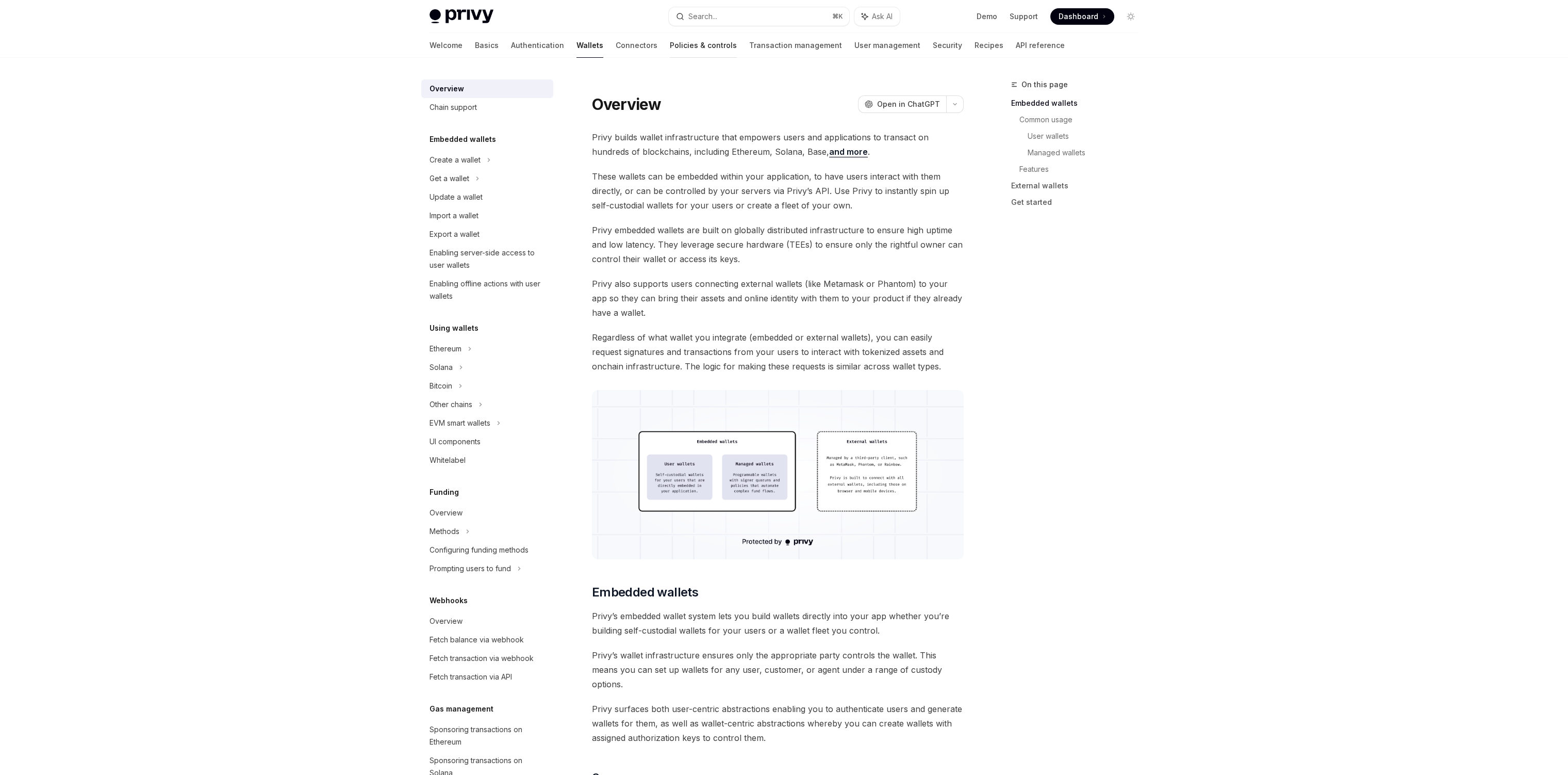
click at [670, 33] on link "Policies & controls" at bounding box center [704, 45] width 67 height 24
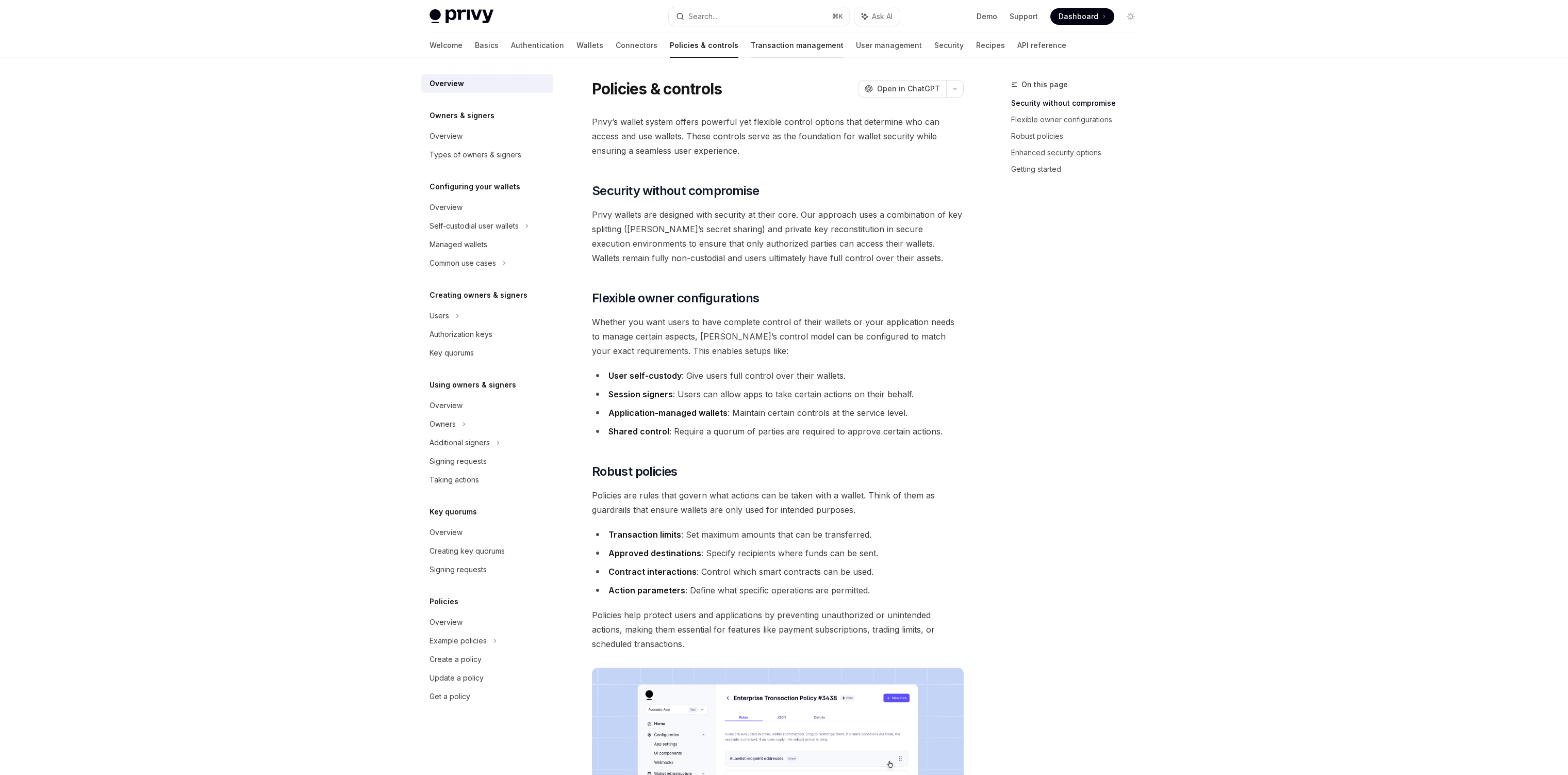
click at [751, 41] on link "Transaction management" at bounding box center [797, 45] width 93 height 24
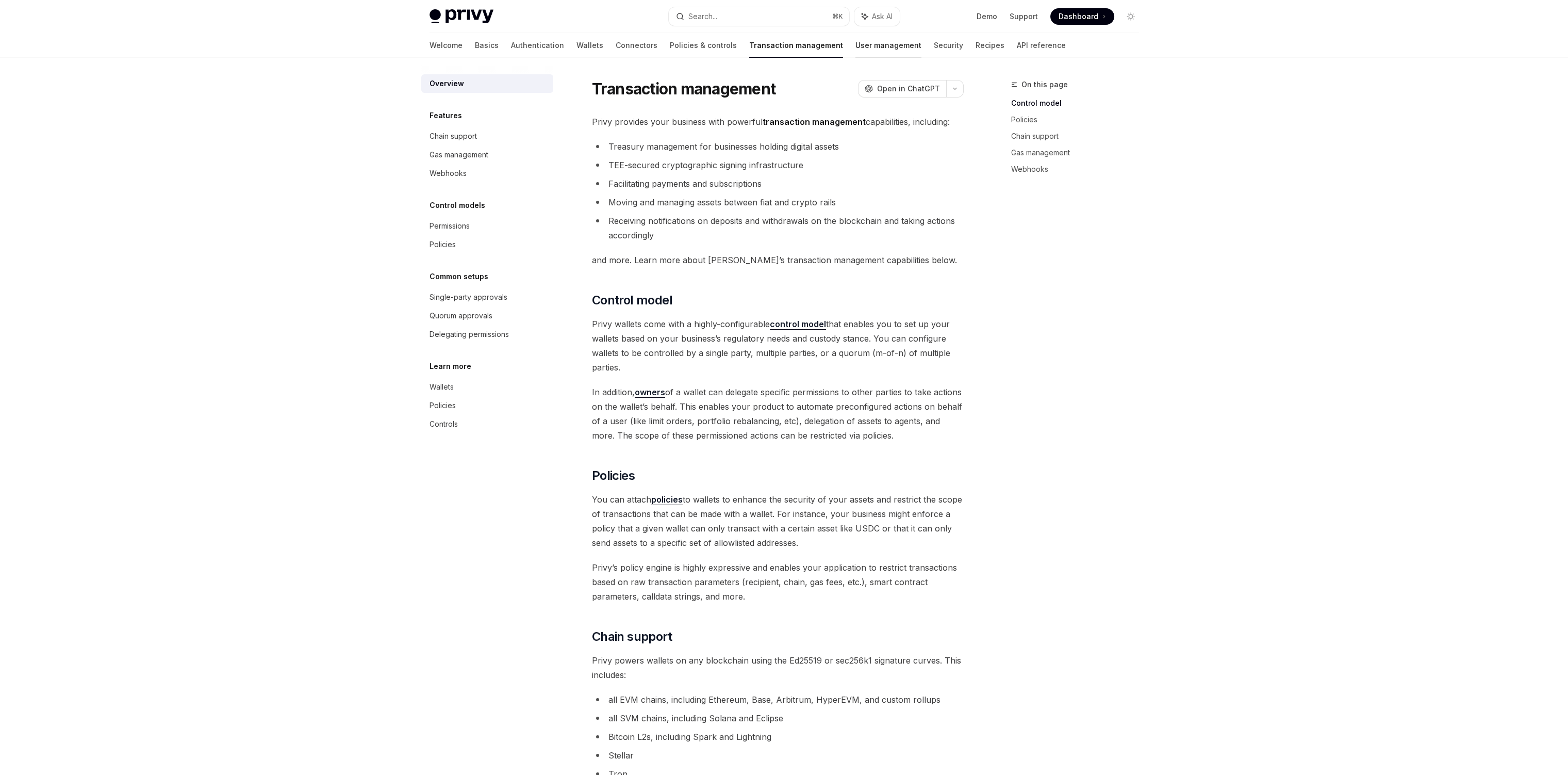
click at [856, 47] on link "User management" at bounding box center [889, 45] width 66 height 24
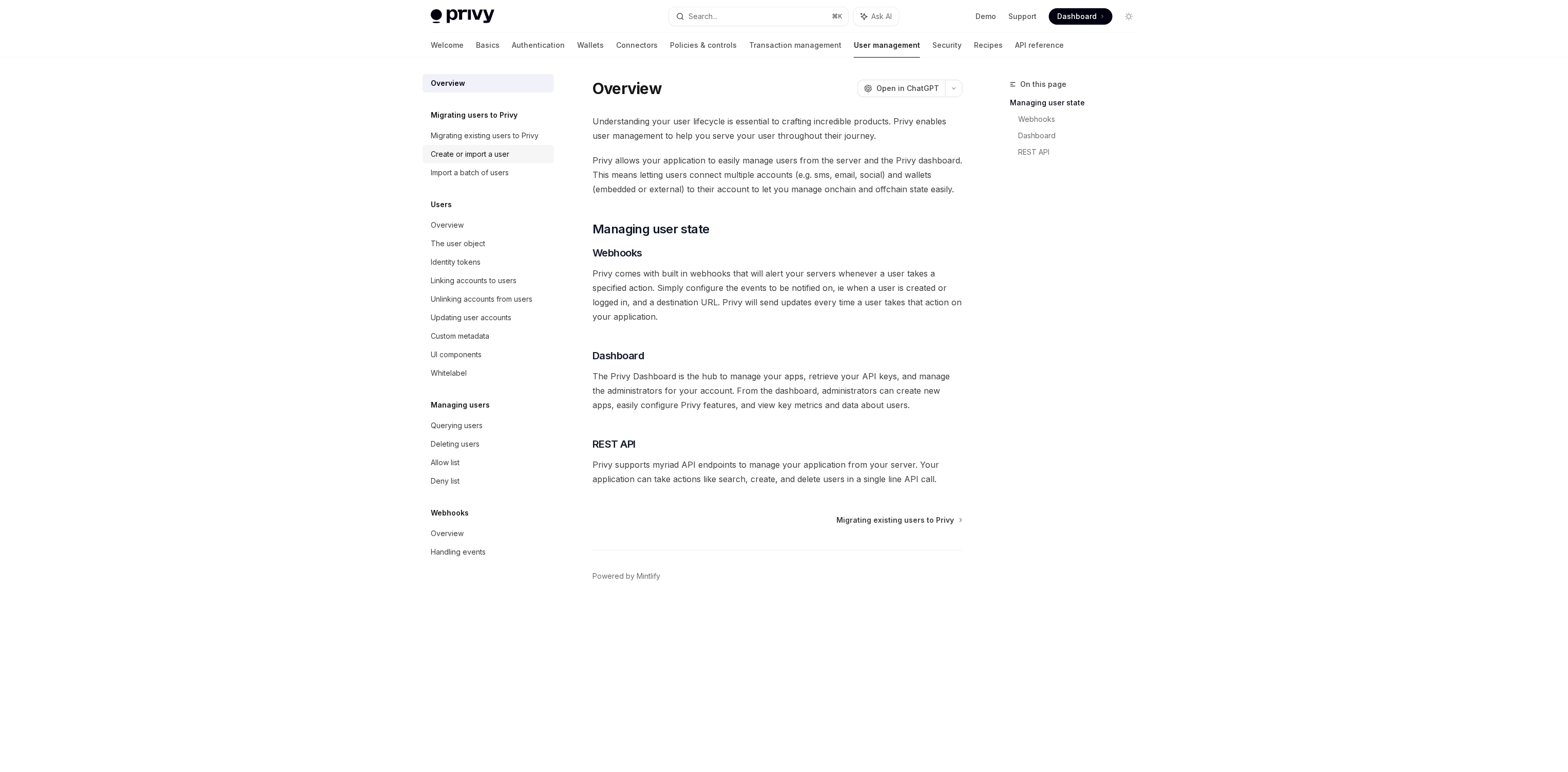
click at [492, 152] on div "Create or import a user" at bounding box center [470, 154] width 79 height 12
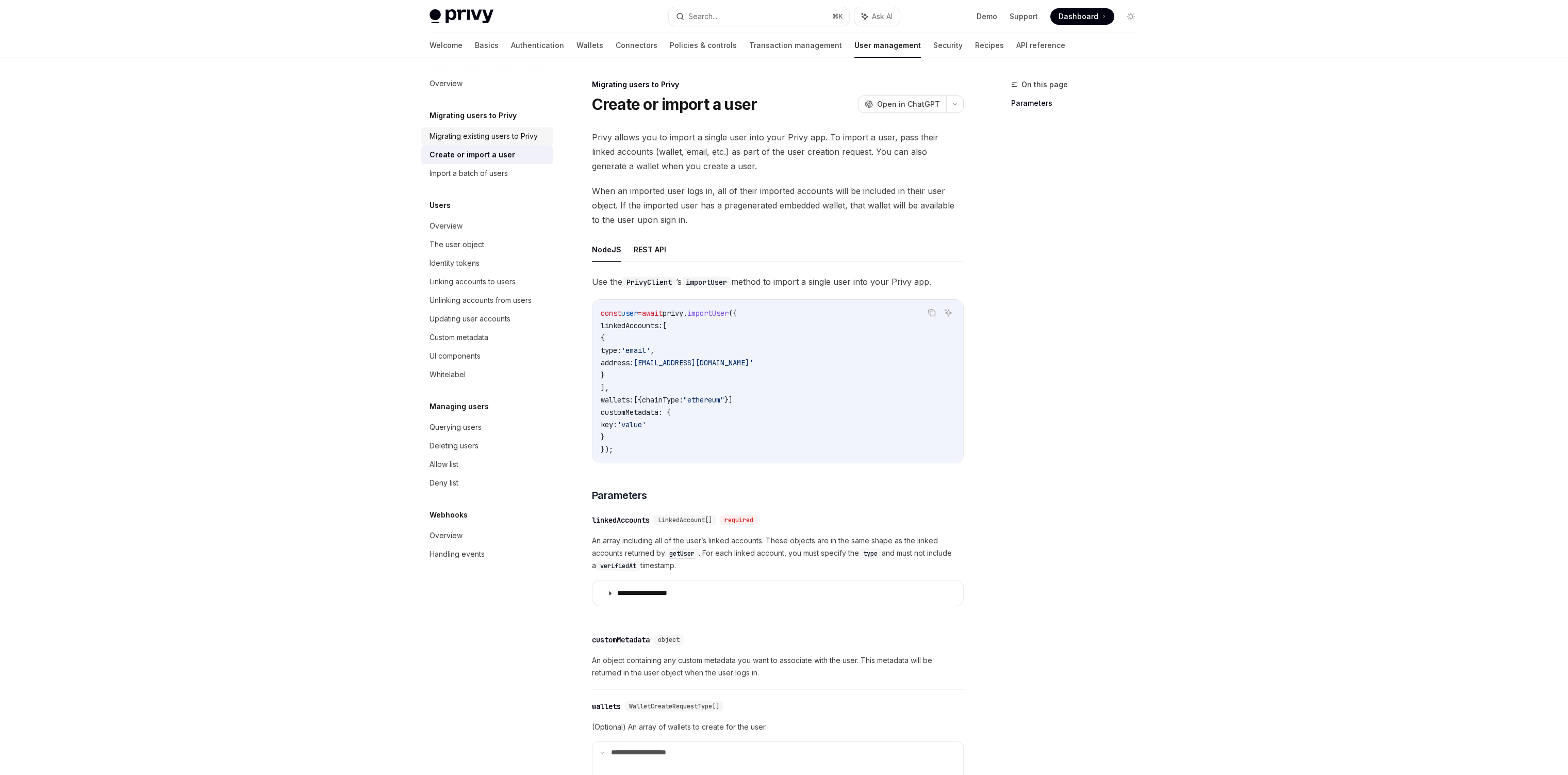
click at [497, 138] on div "Migrating existing users to Privy" at bounding box center [483, 136] width 108 height 12
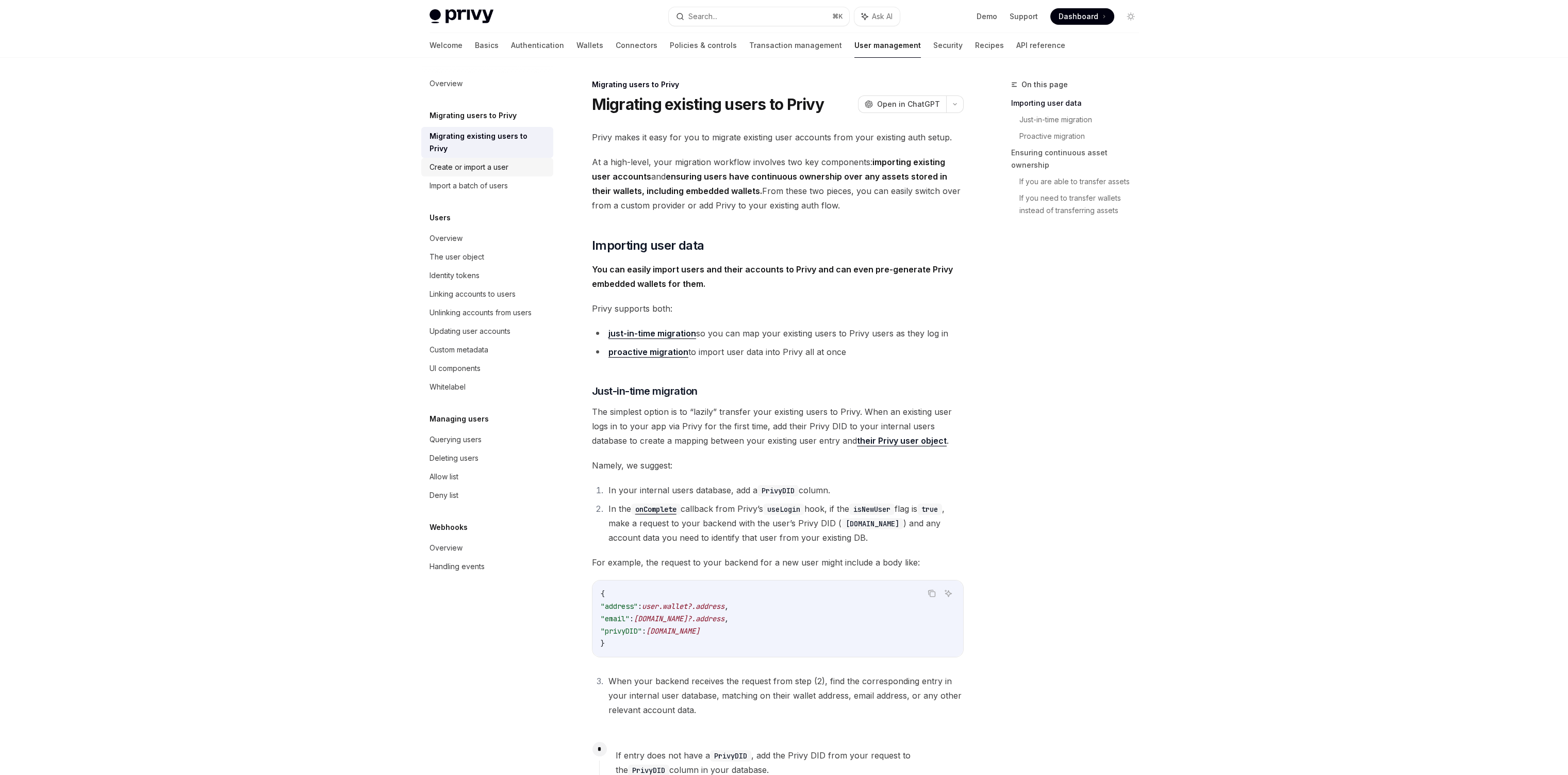
click at [498, 162] on link "Create or import a user" at bounding box center [487, 167] width 132 height 18
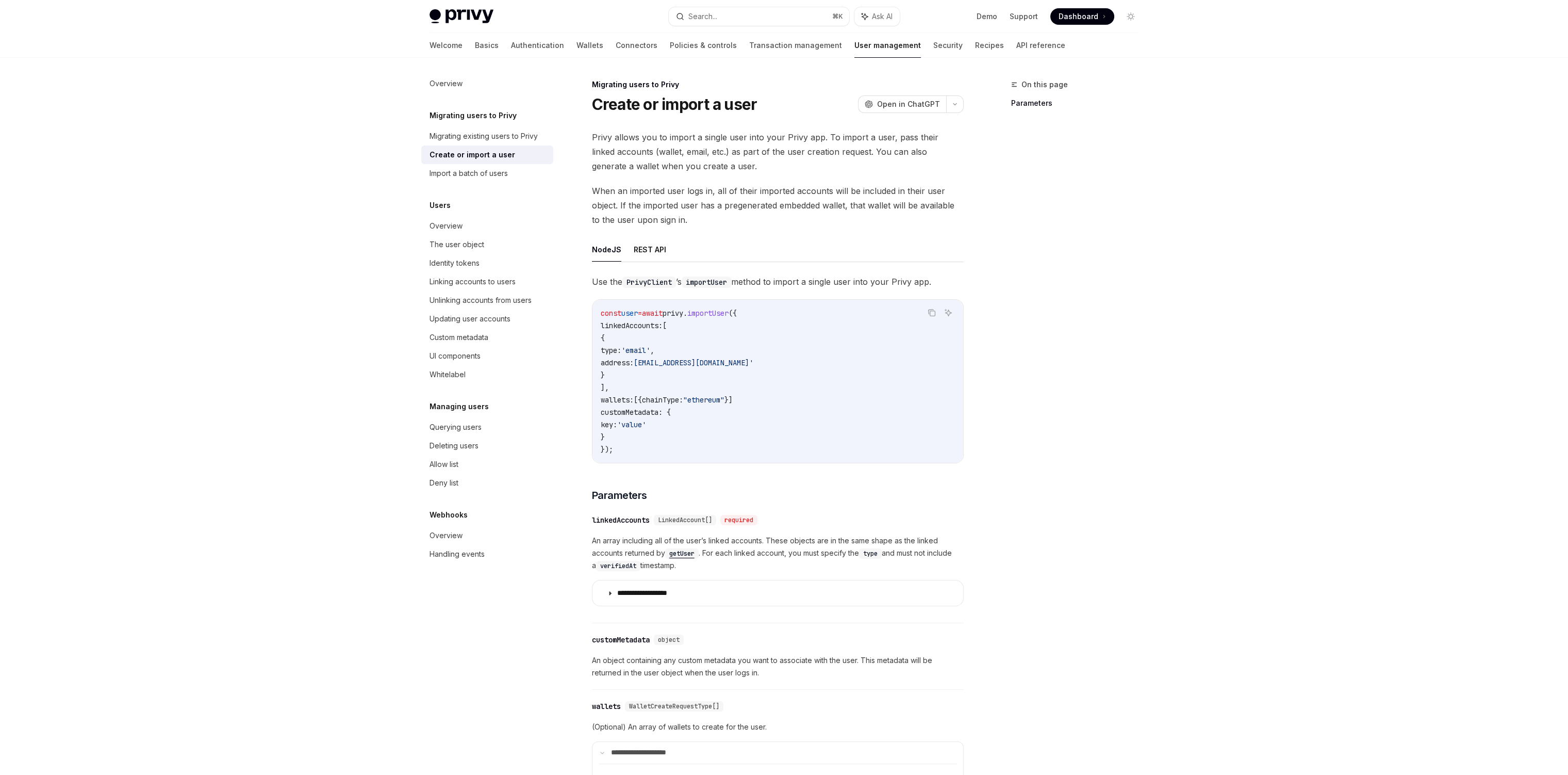
click at [498, 147] on link "Create or import a user" at bounding box center [487, 155] width 132 height 18
click at [504, 140] on div "Migrating existing users to Privy" at bounding box center [483, 136] width 108 height 12
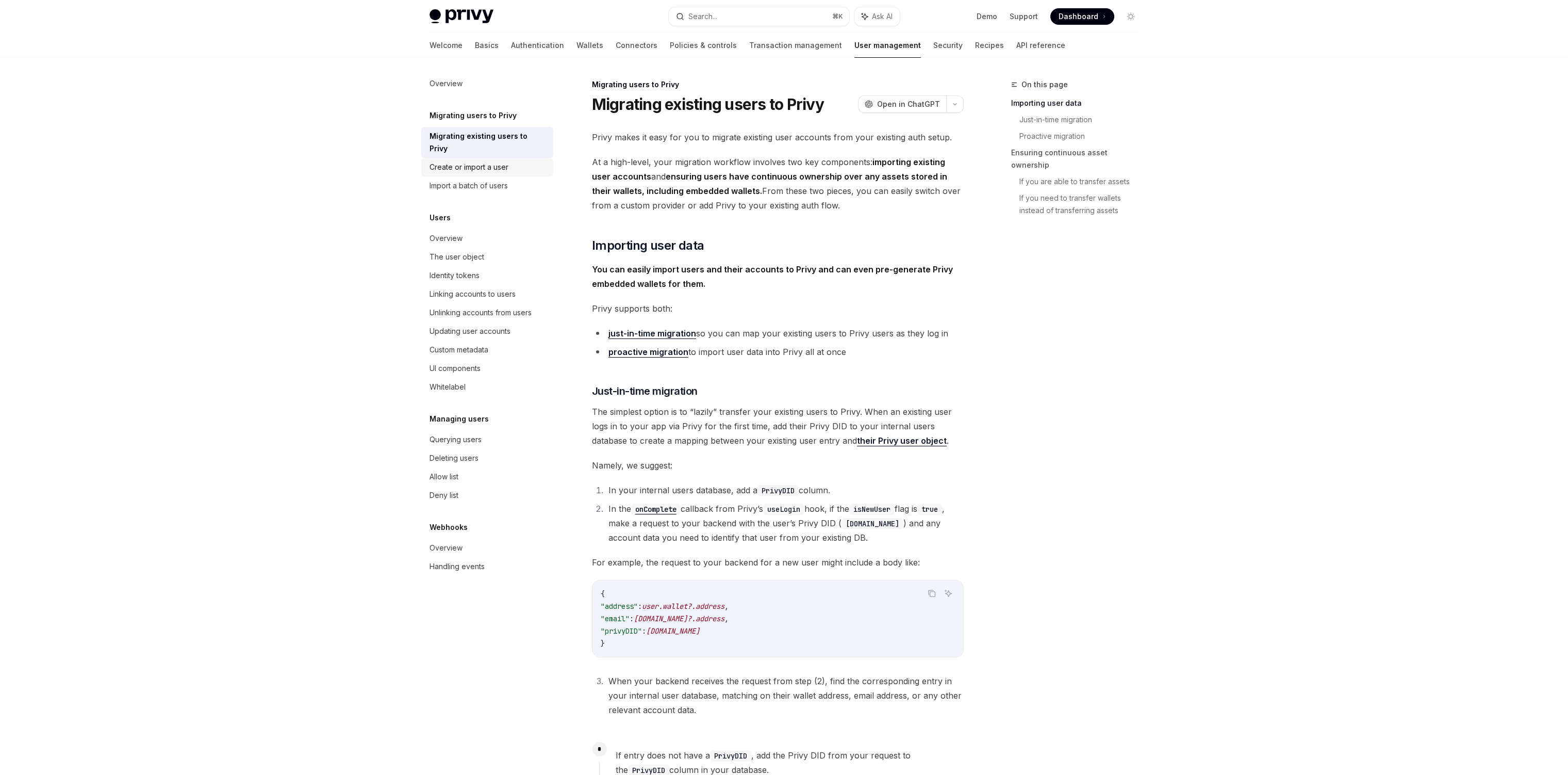
click at [498, 161] on div "Create or import a user" at bounding box center [469, 167] width 79 height 12
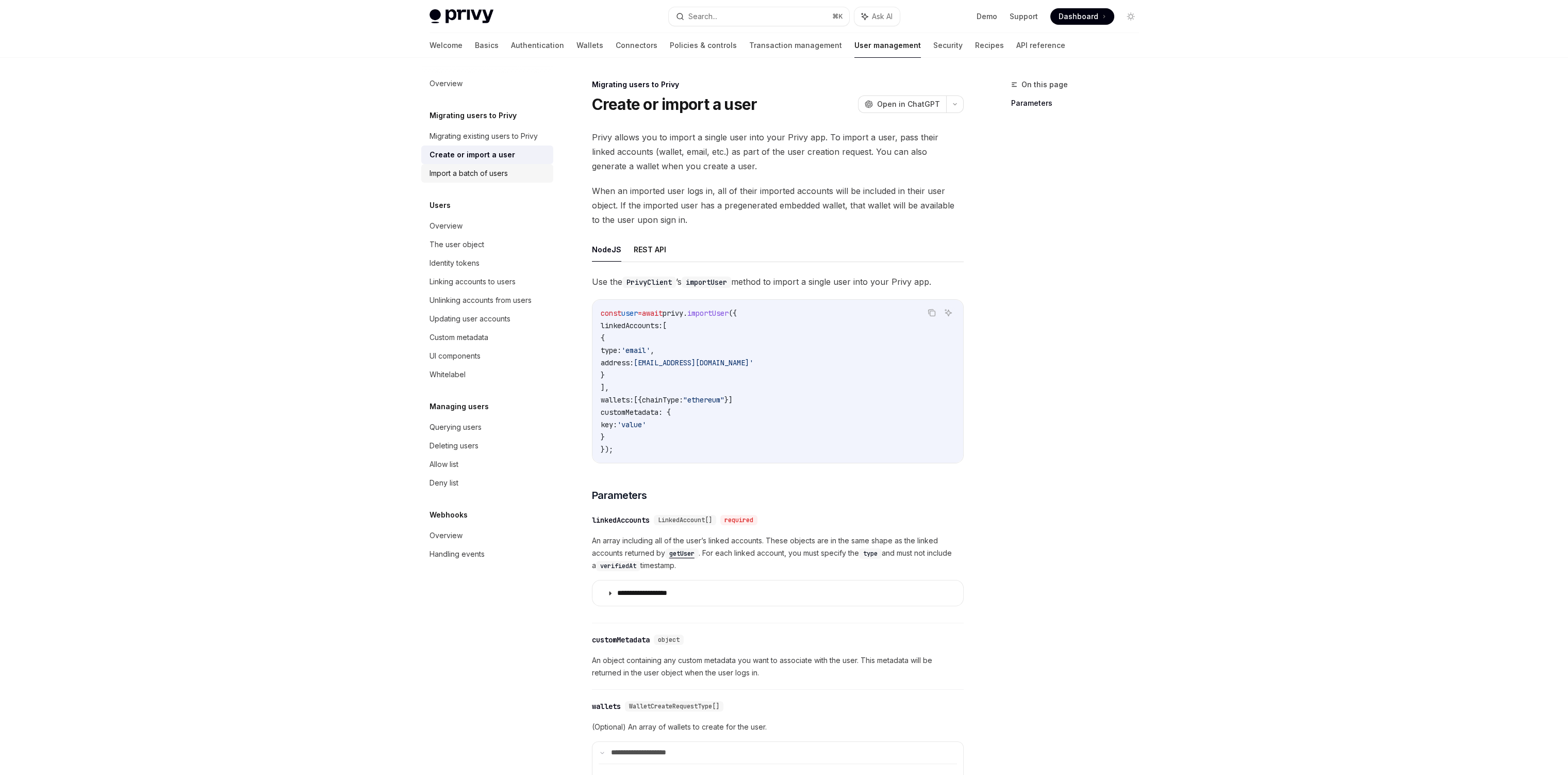
click at [502, 181] on link "Import a batch of users" at bounding box center [487, 173] width 132 height 18
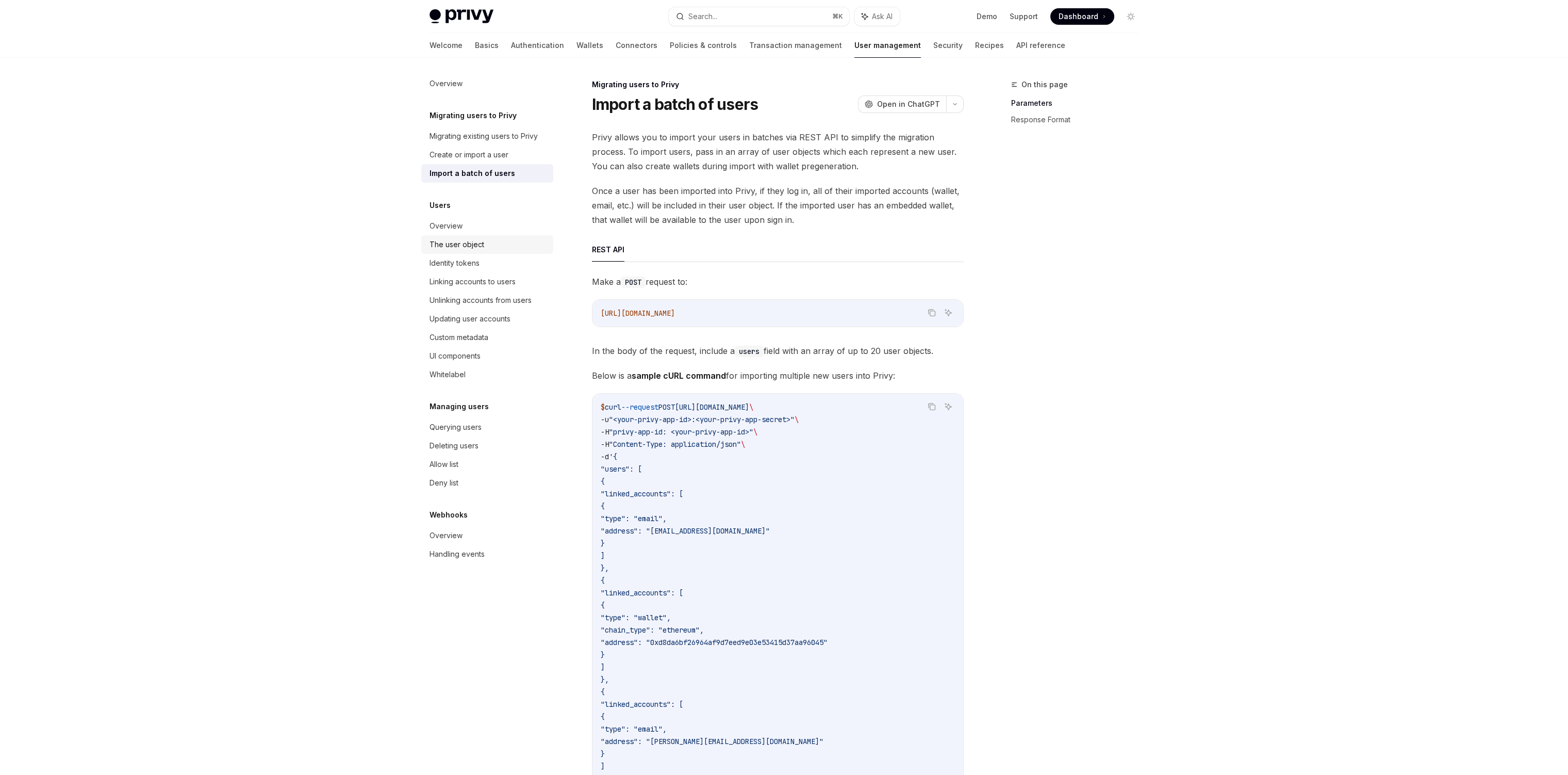
click at [488, 240] on div "The user object" at bounding box center [488, 244] width 118 height 12
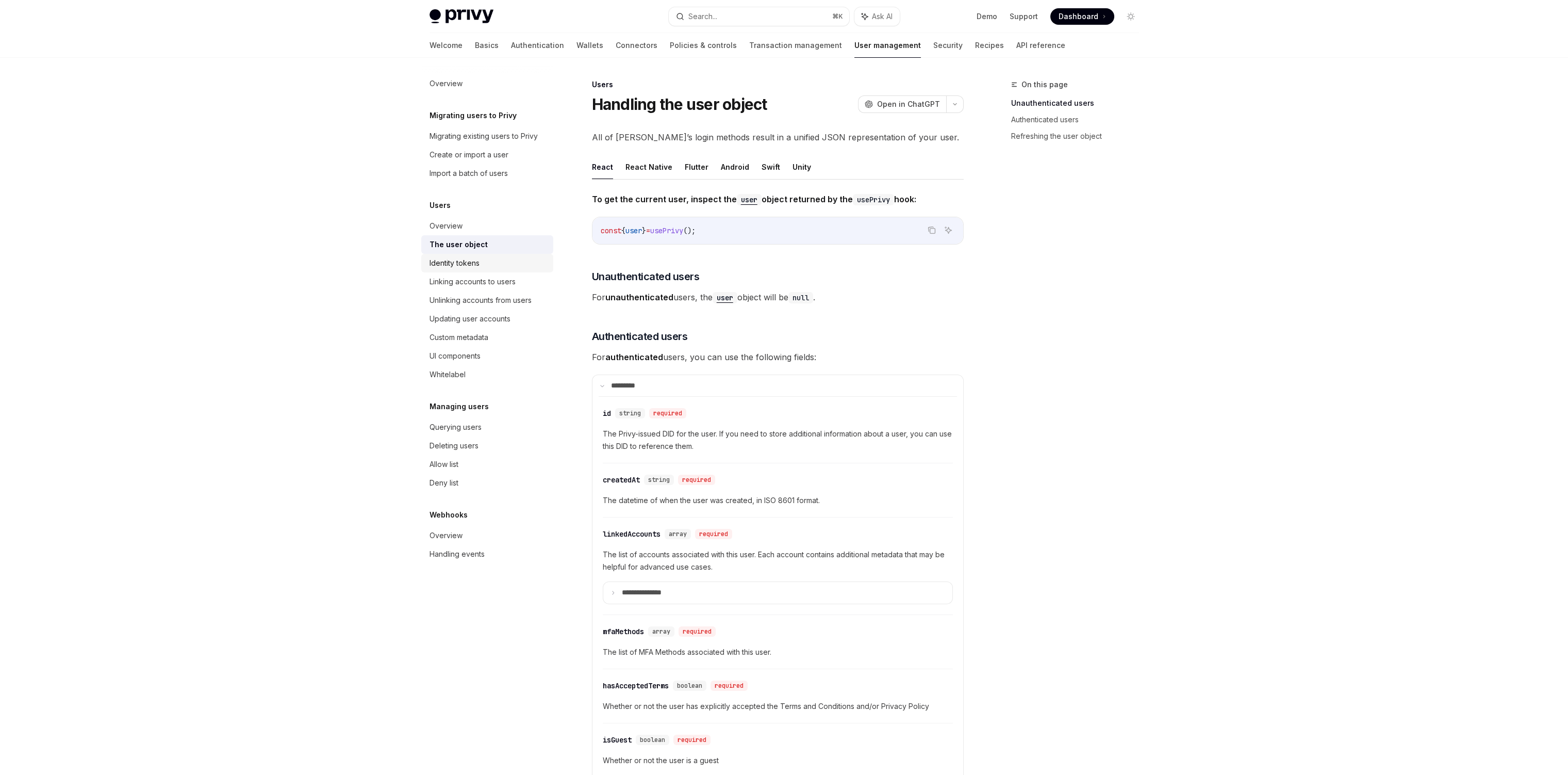
click at [490, 254] on link "Identity tokens" at bounding box center [487, 263] width 132 height 18
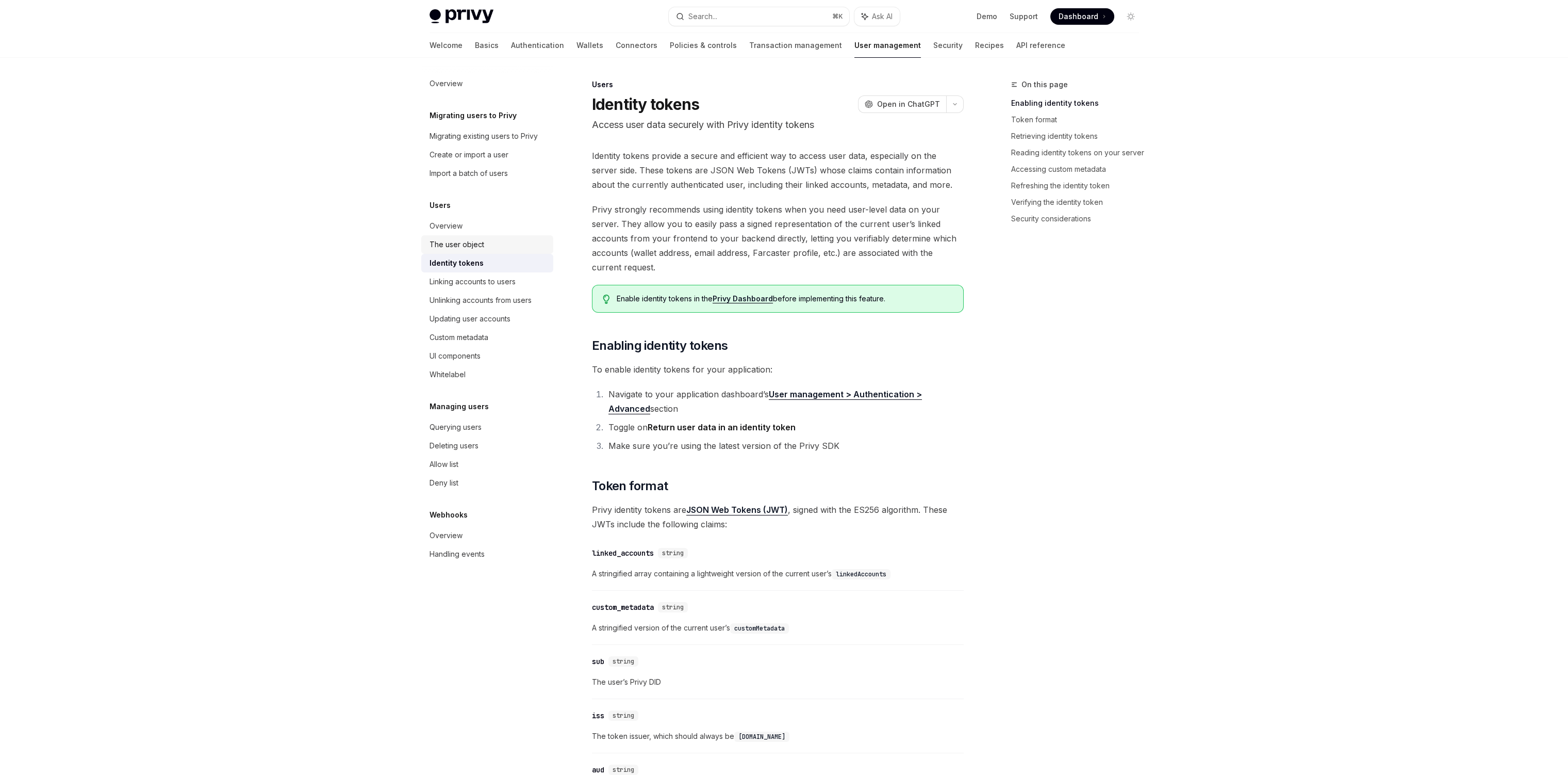
click at [490, 241] on div "The user object" at bounding box center [488, 244] width 118 height 12
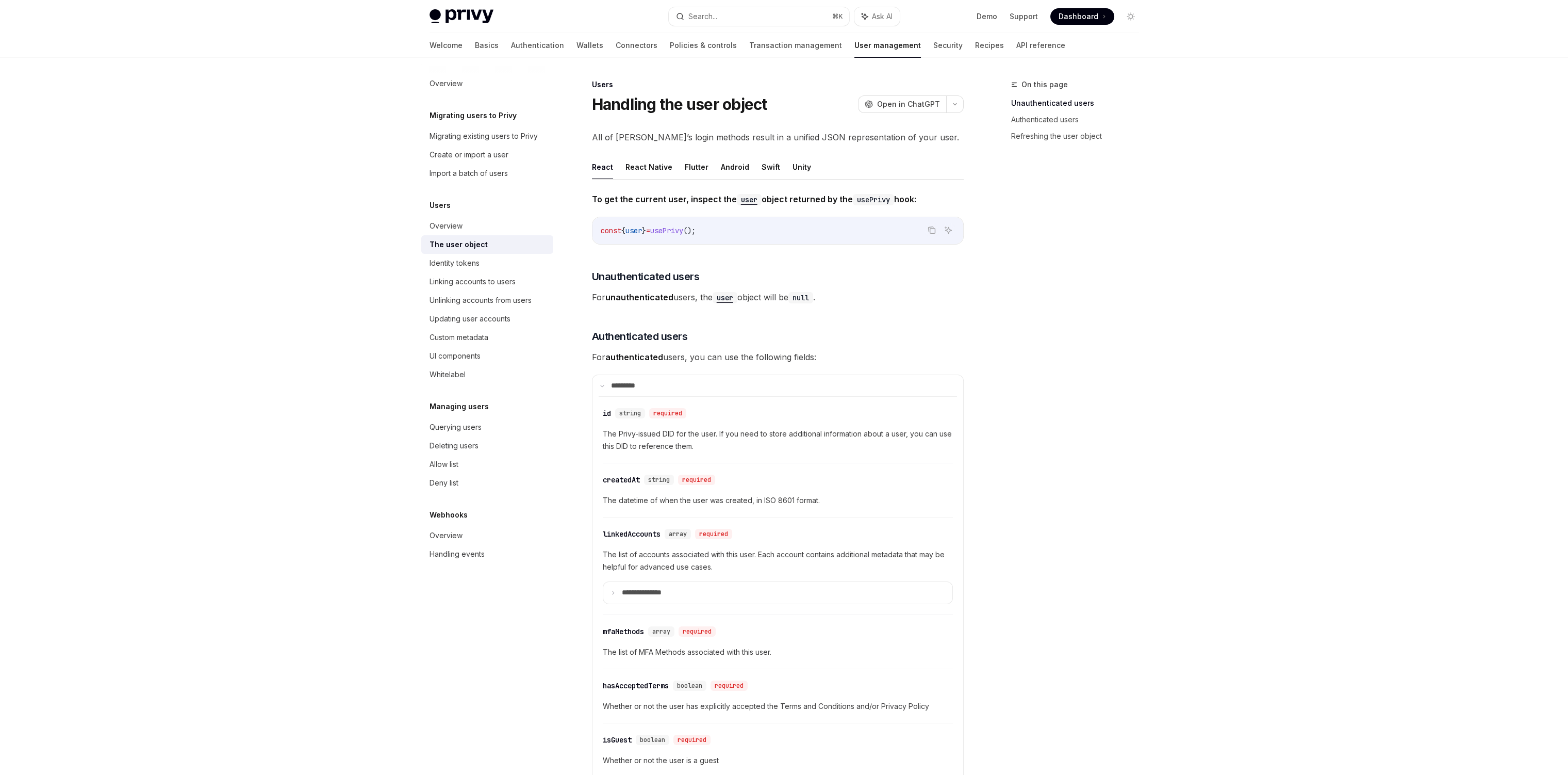
click at [519, 251] on link "The user object" at bounding box center [487, 244] width 132 height 18
click at [512, 279] on div "Linking accounts to users" at bounding box center [472, 282] width 86 height 12
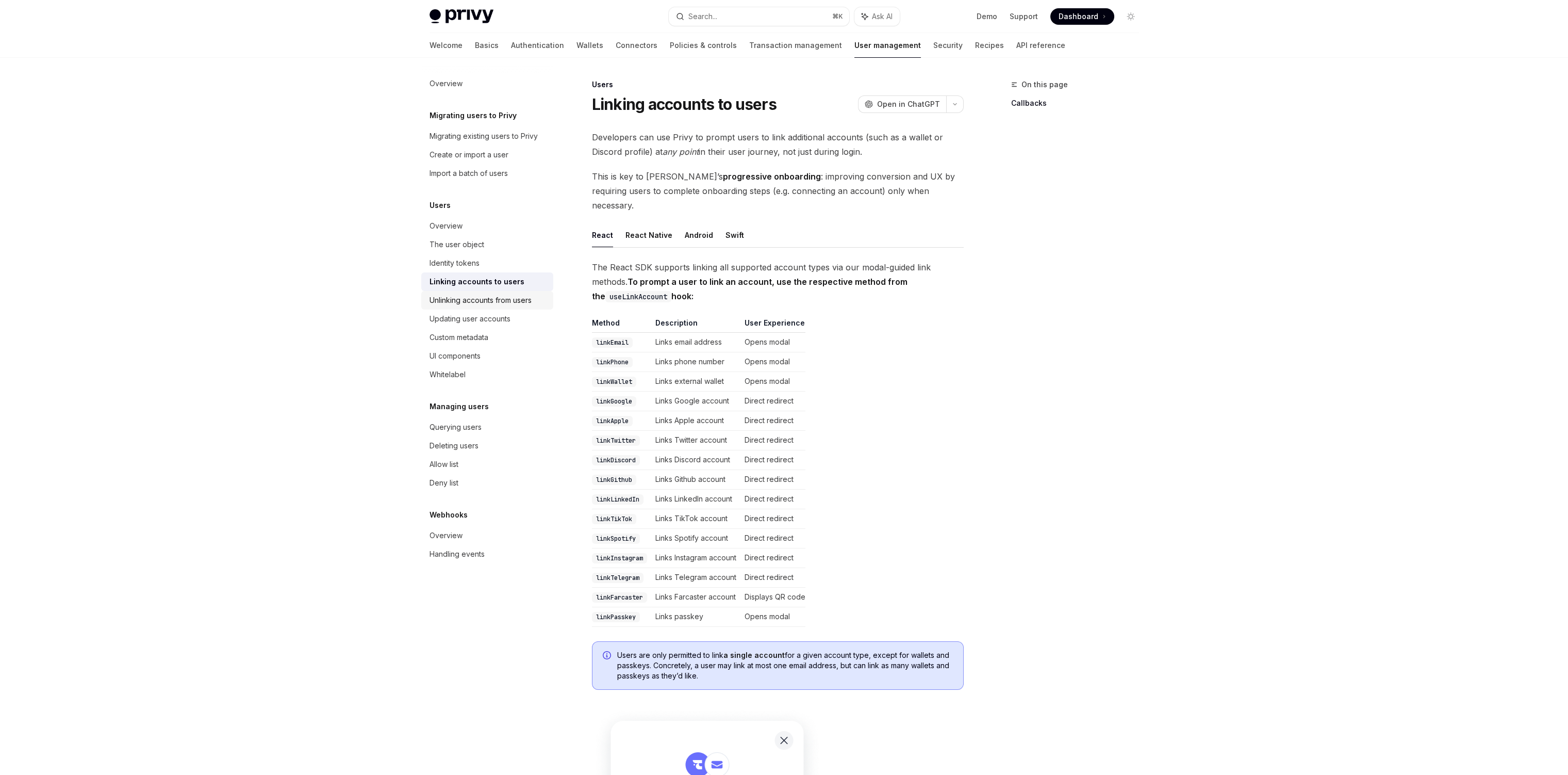
click at [509, 295] on div "Unlinking accounts from users" at bounding box center [480, 300] width 102 height 12
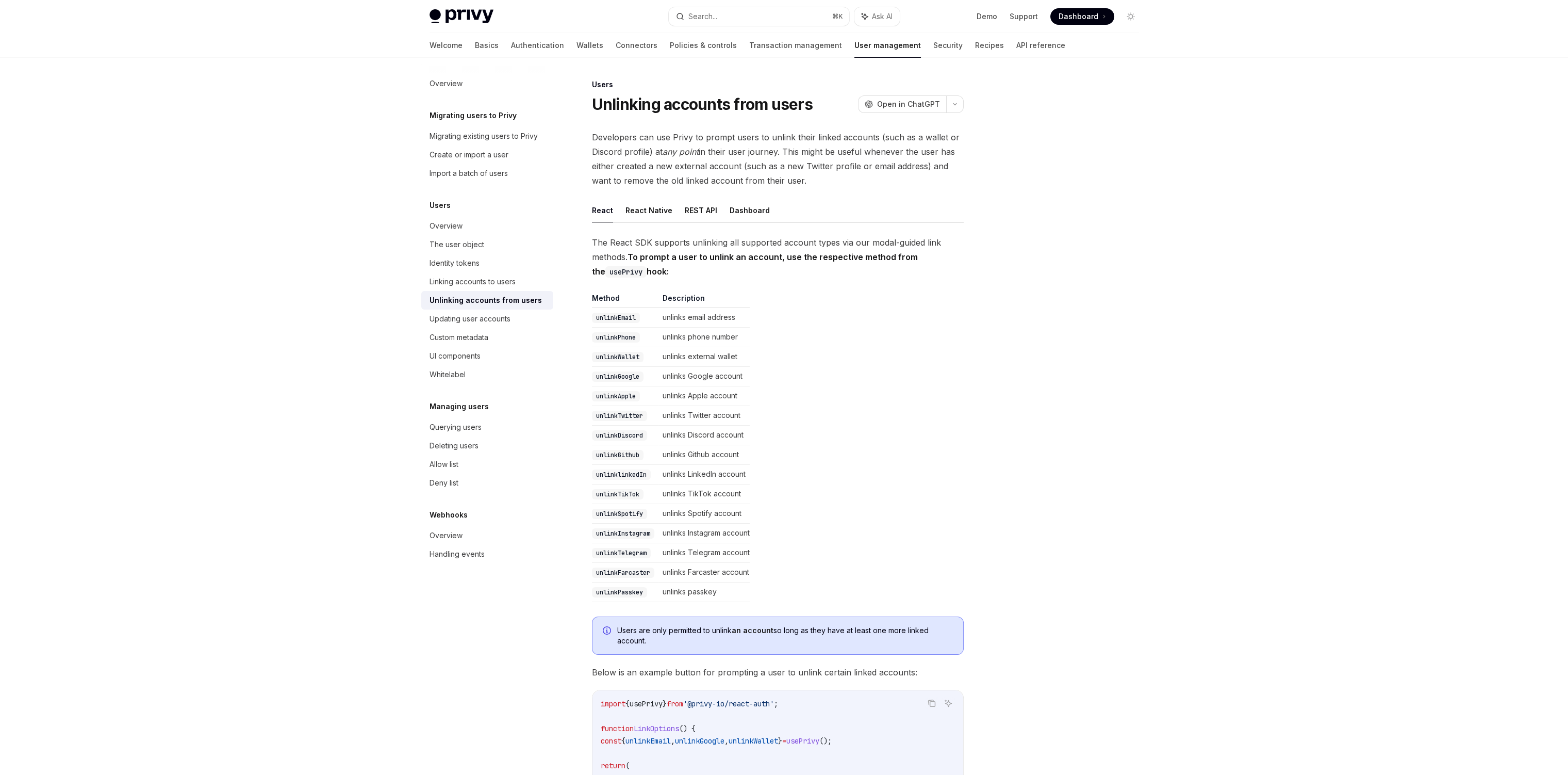
click at [712, 216] on ul "React React Native REST API Dashboard" at bounding box center [778, 211] width 372 height 24
click at [709, 213] on button "REST API" at bounding box center [701, 211] width 32 height 24
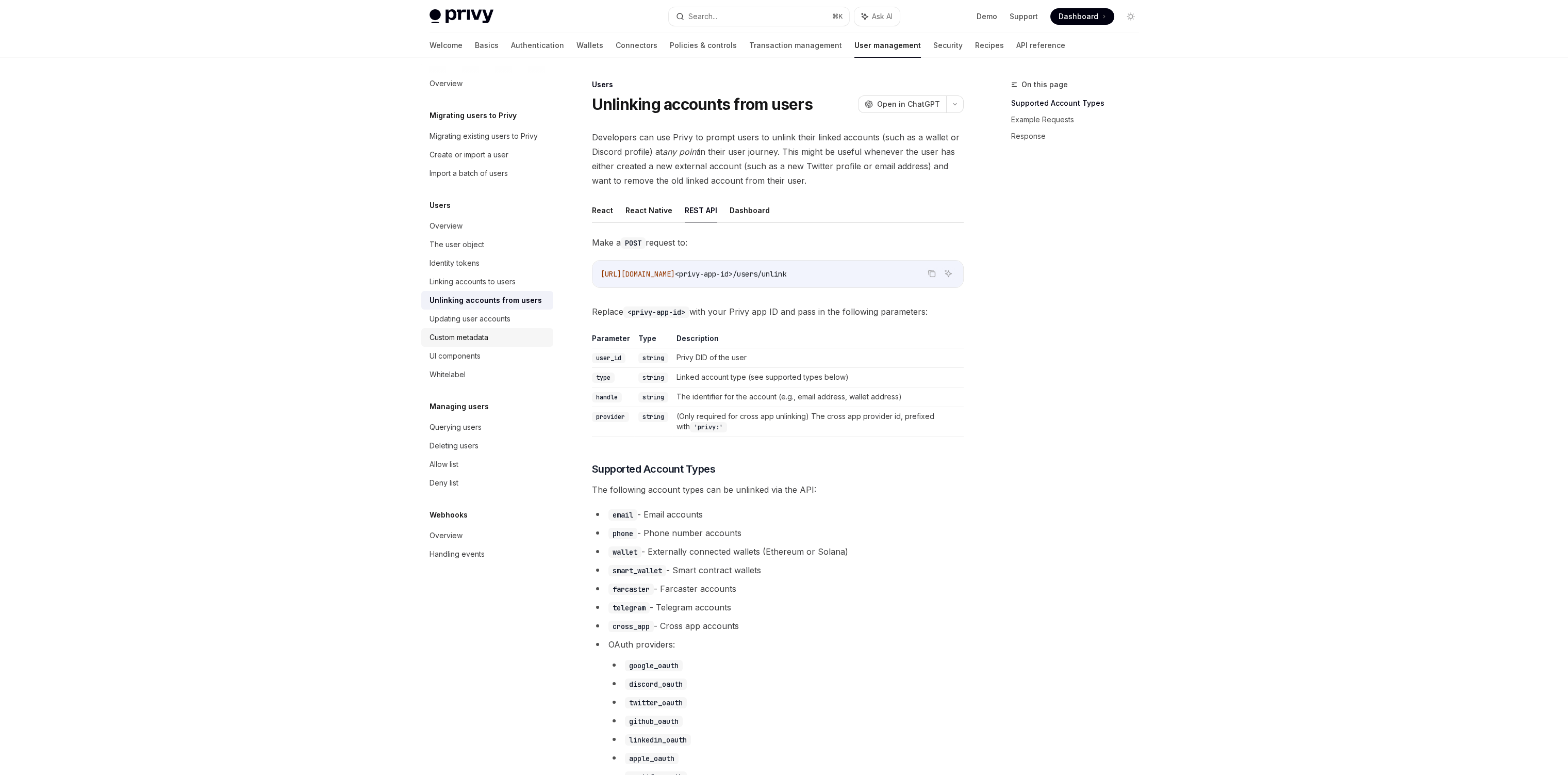
click at [513, 342] on div "Custom metadata" at bounding box center [488, 337] width 118 height 12
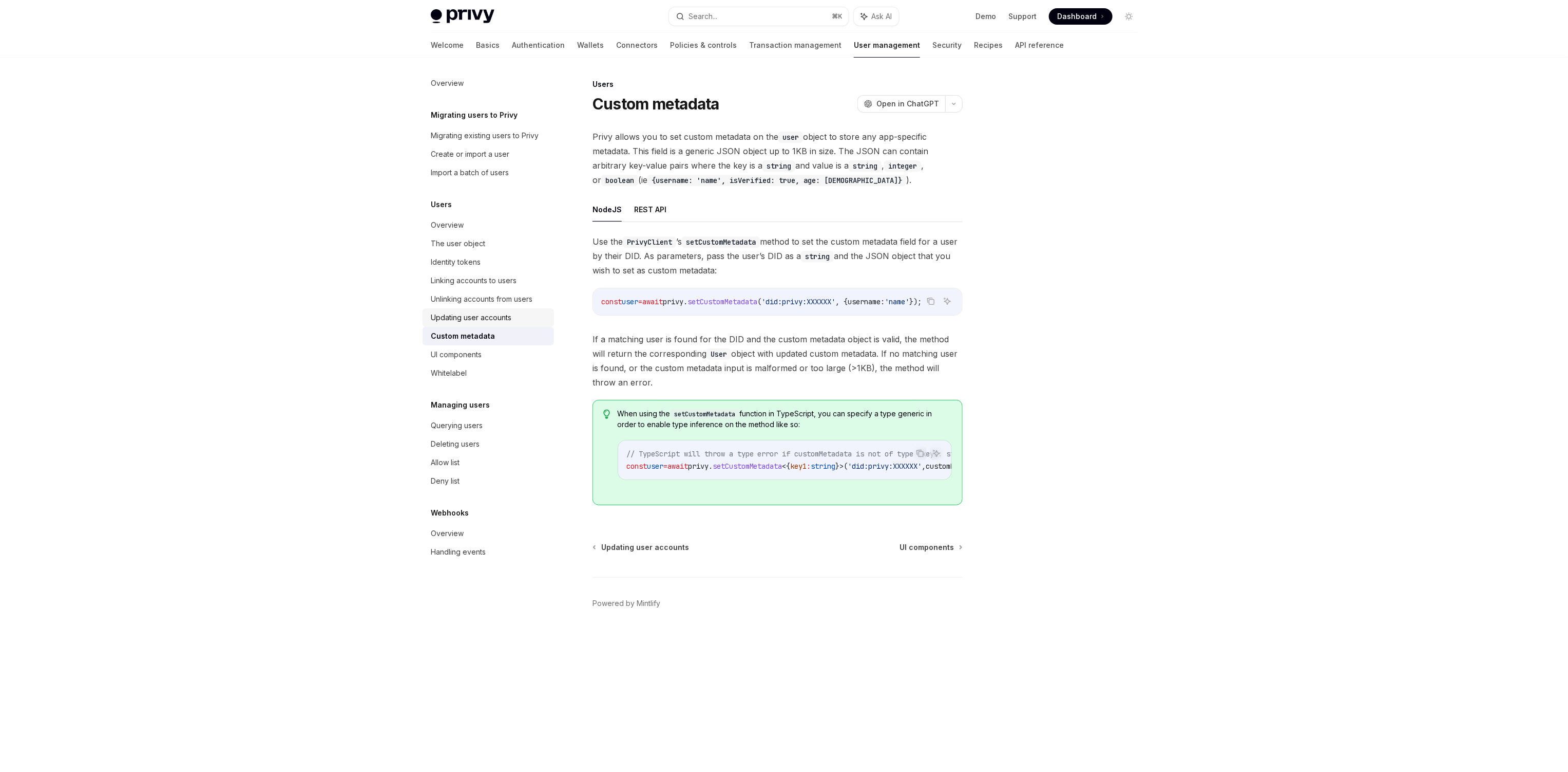
click at [505, 322] on div "Updating user accounts" at bounding box center [471, 318] width 80 height 12
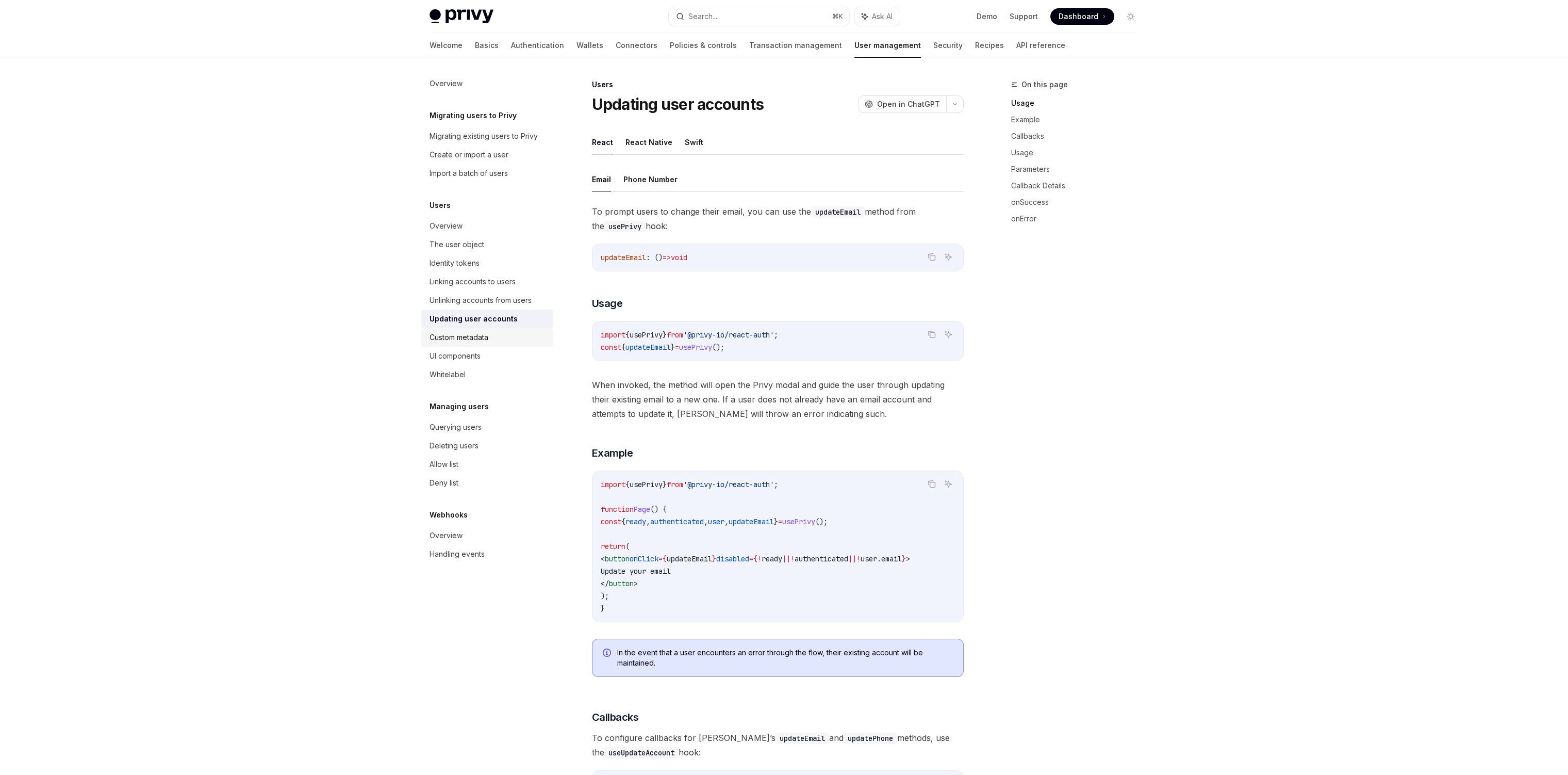
click at [501, 340] on div "Custom metadata" at bounding box center [488, 337] width 118 height 12
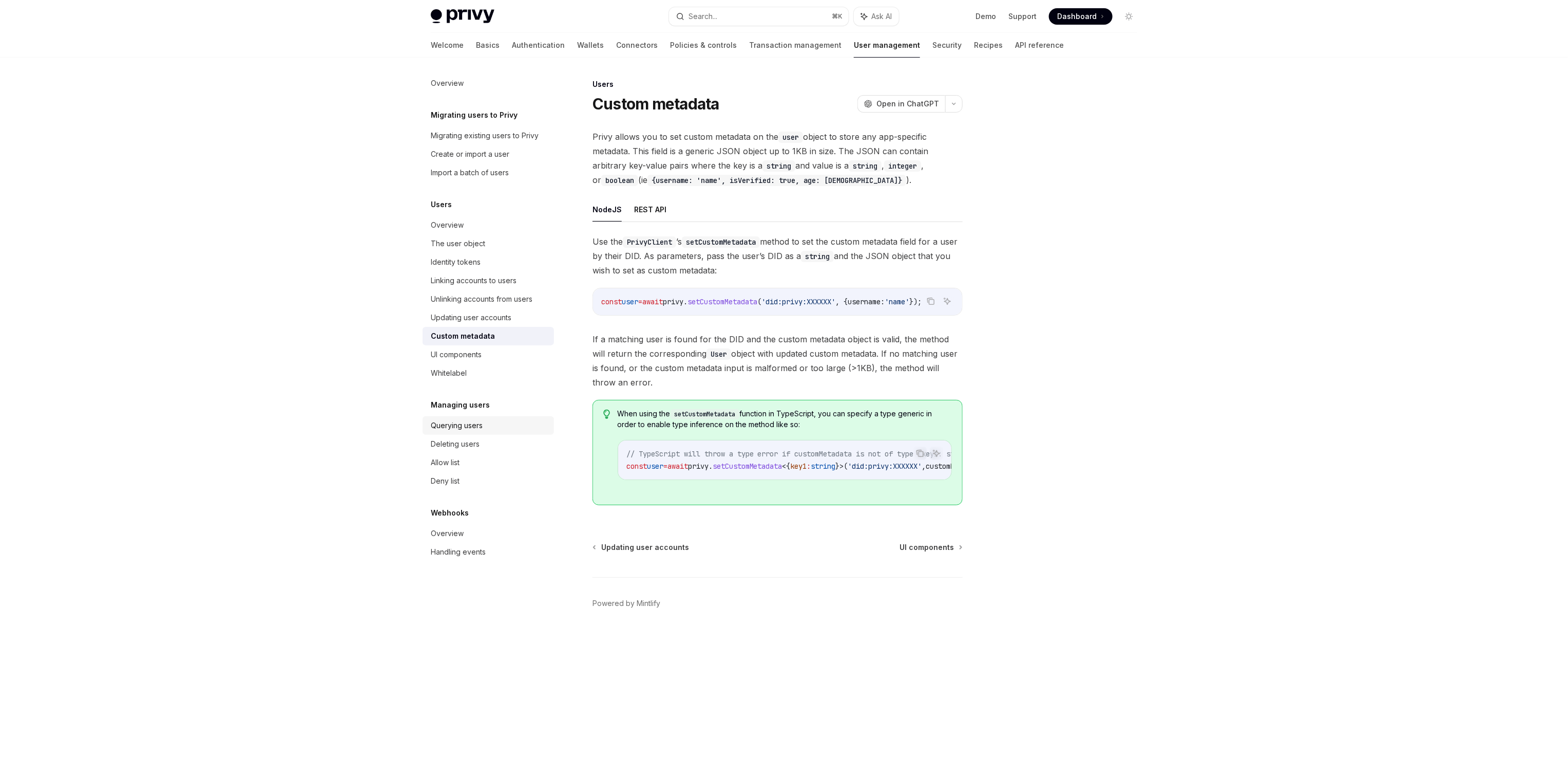
click at [488, 429] on div "Querying users" at bounding box center [489, 426] width 117 height 12
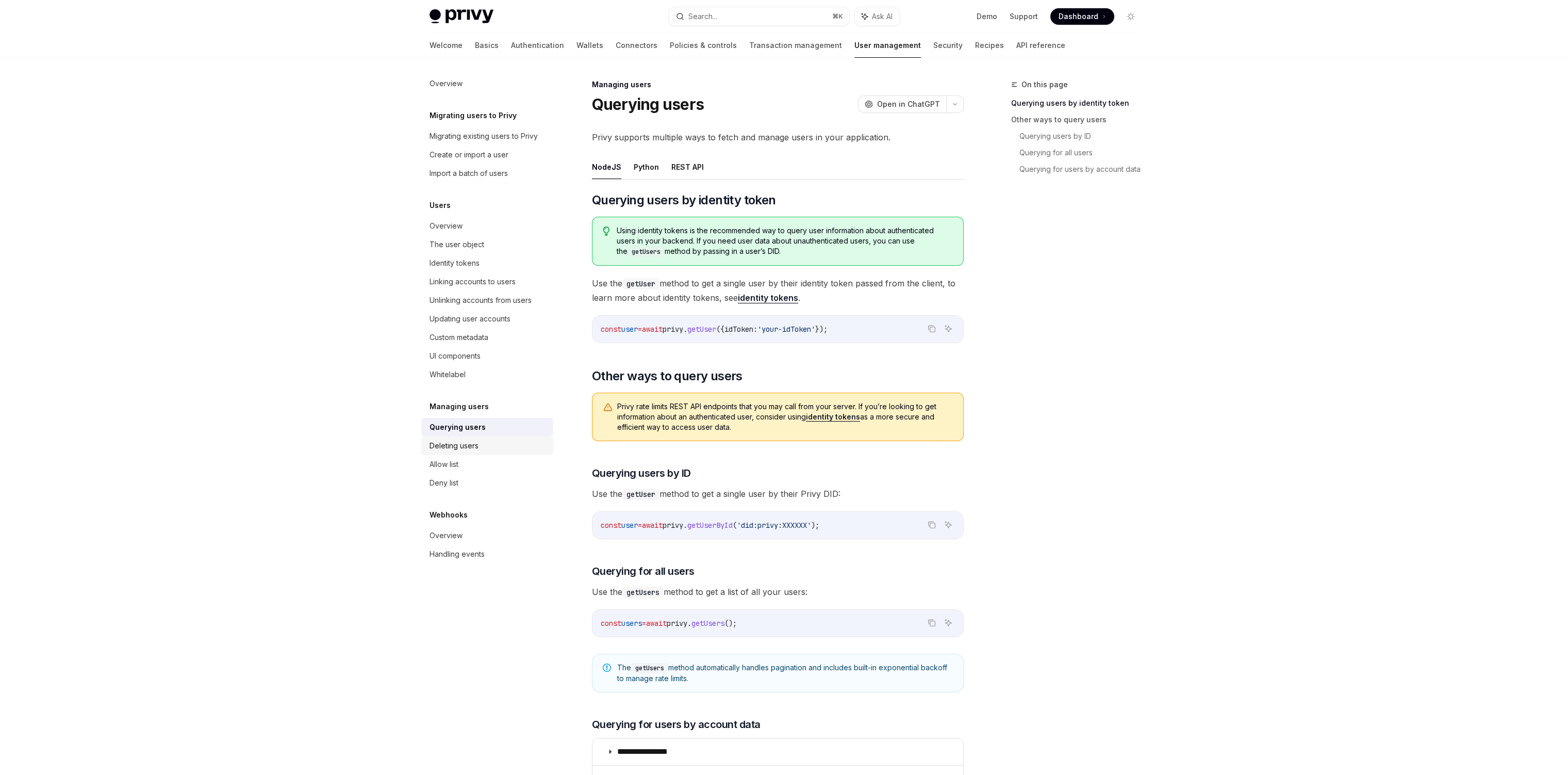
click at [471, 449] on div "Deleting users" at bounding box center [454, 446] width 49 height 12
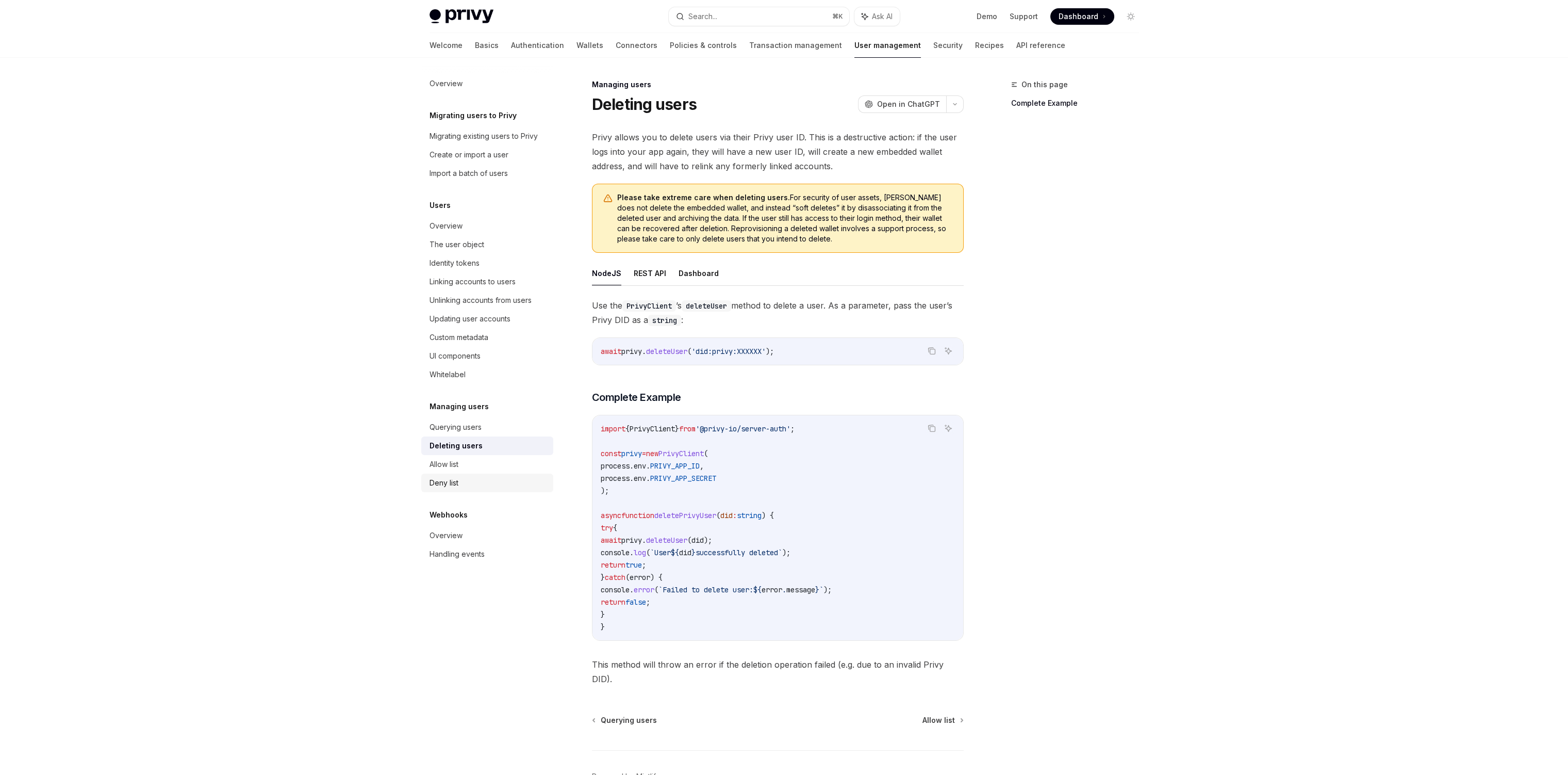
click at [473, 477] on div "Deny list" at bounding box center [488, 483] width 118 height 12
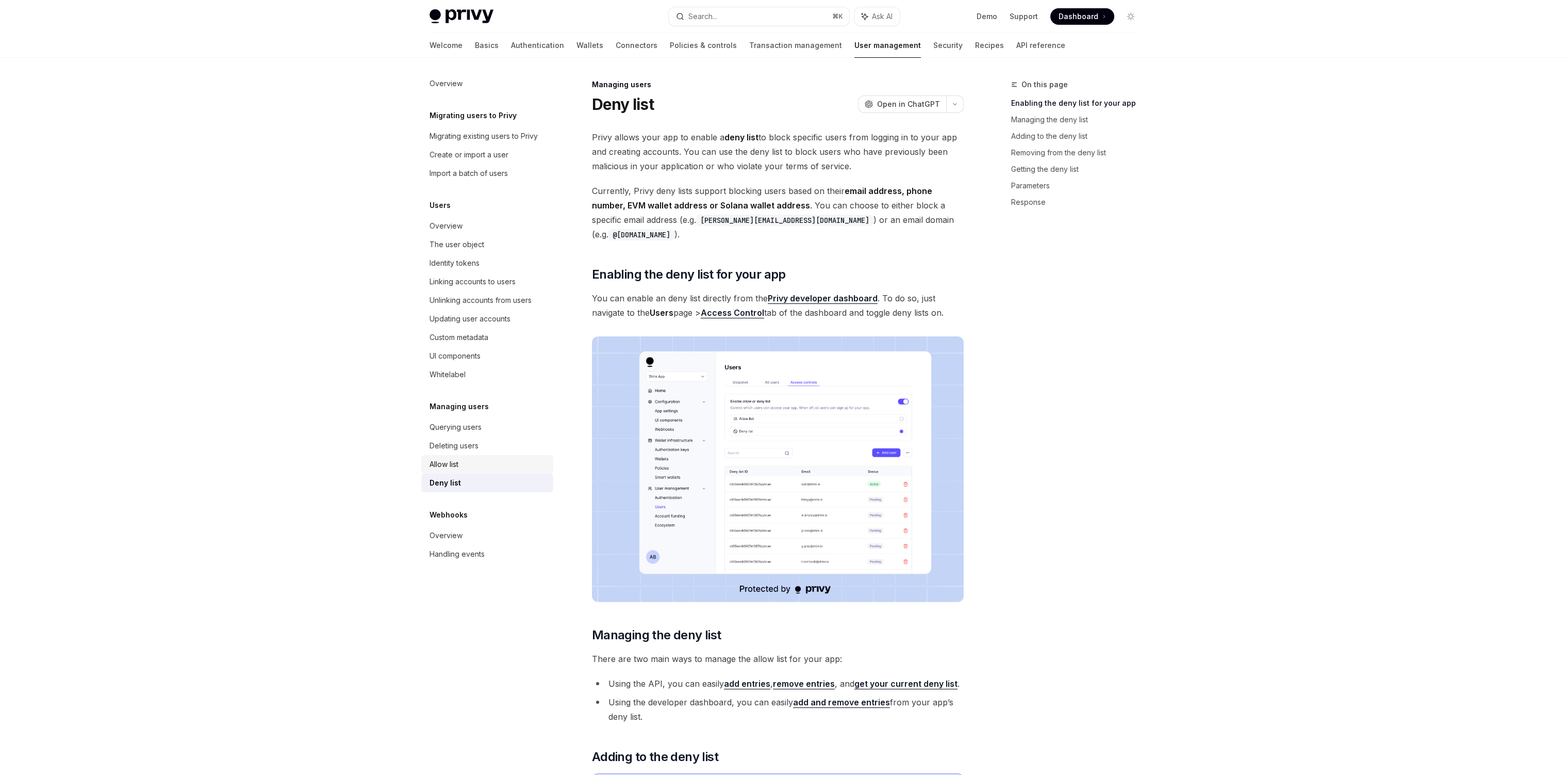
click at [475, 470] on link "Allow list" at bounding box center [487, 464] width 132 height 18
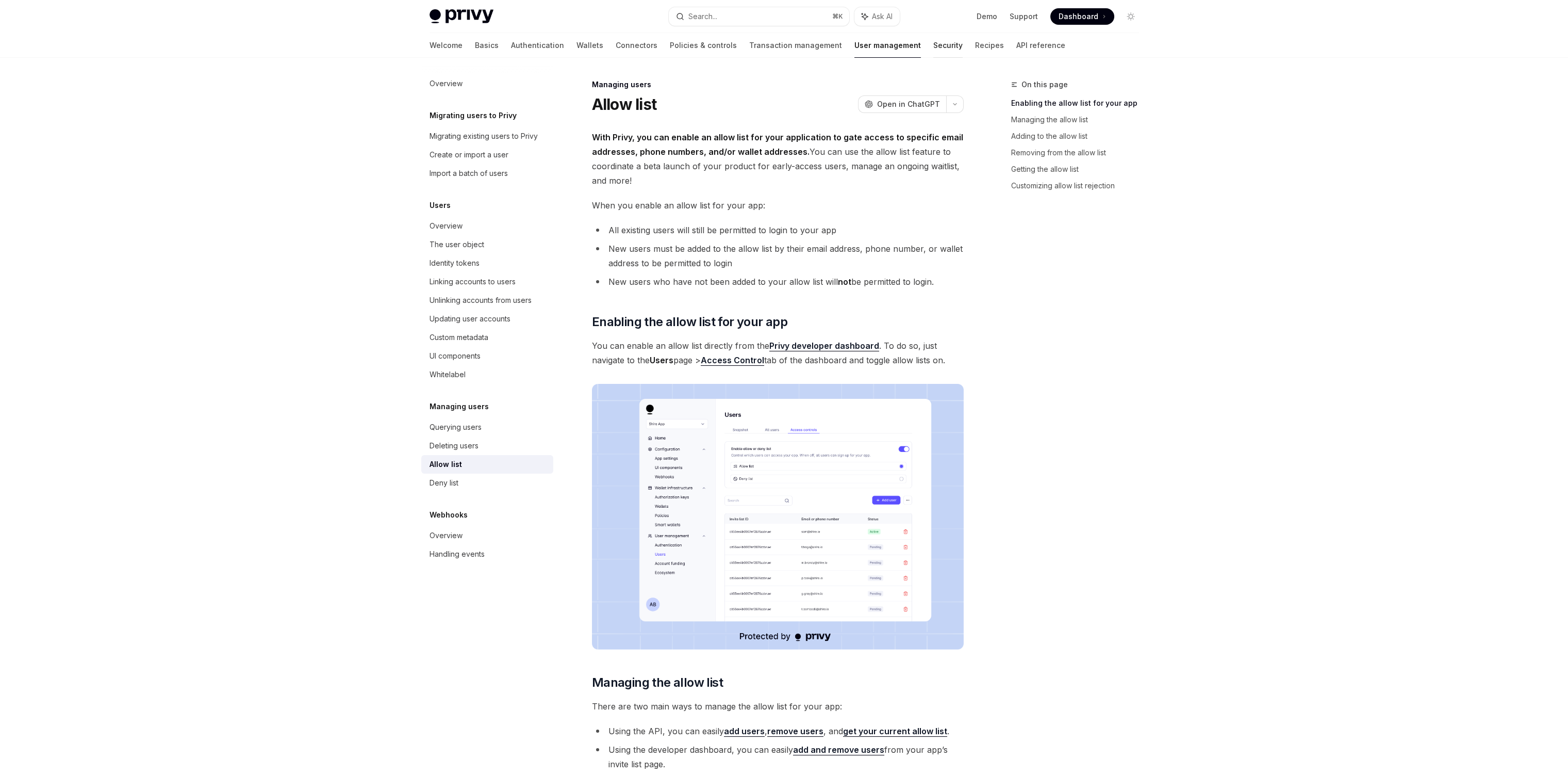
click at [933, 48] on link "Security" at bounding box center [948, 45] width 29 height 24
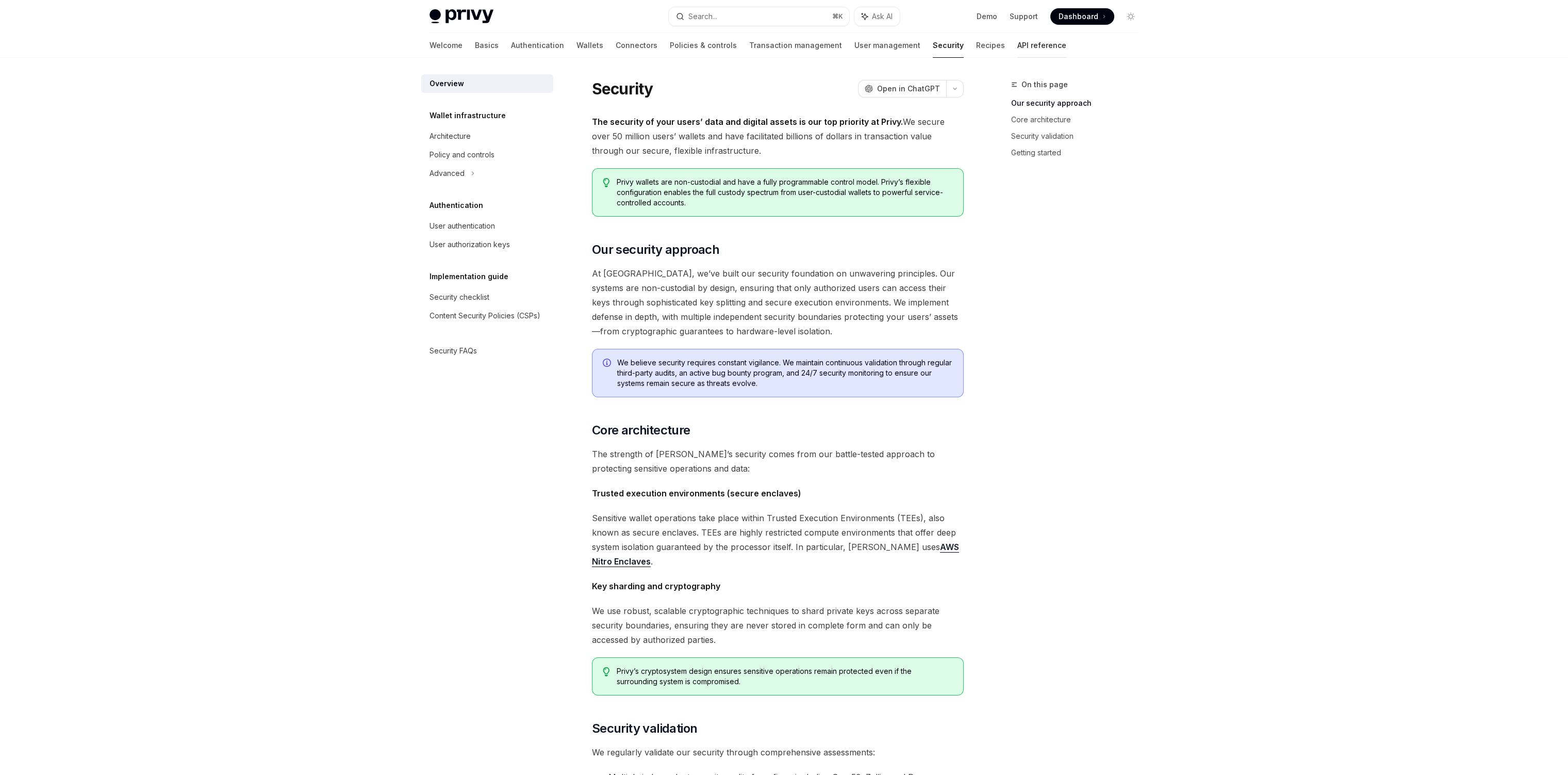
click at [1017, 45] on link "API reference" at bounding box center [1042, 45] width 49 height 24
type textarea "*"
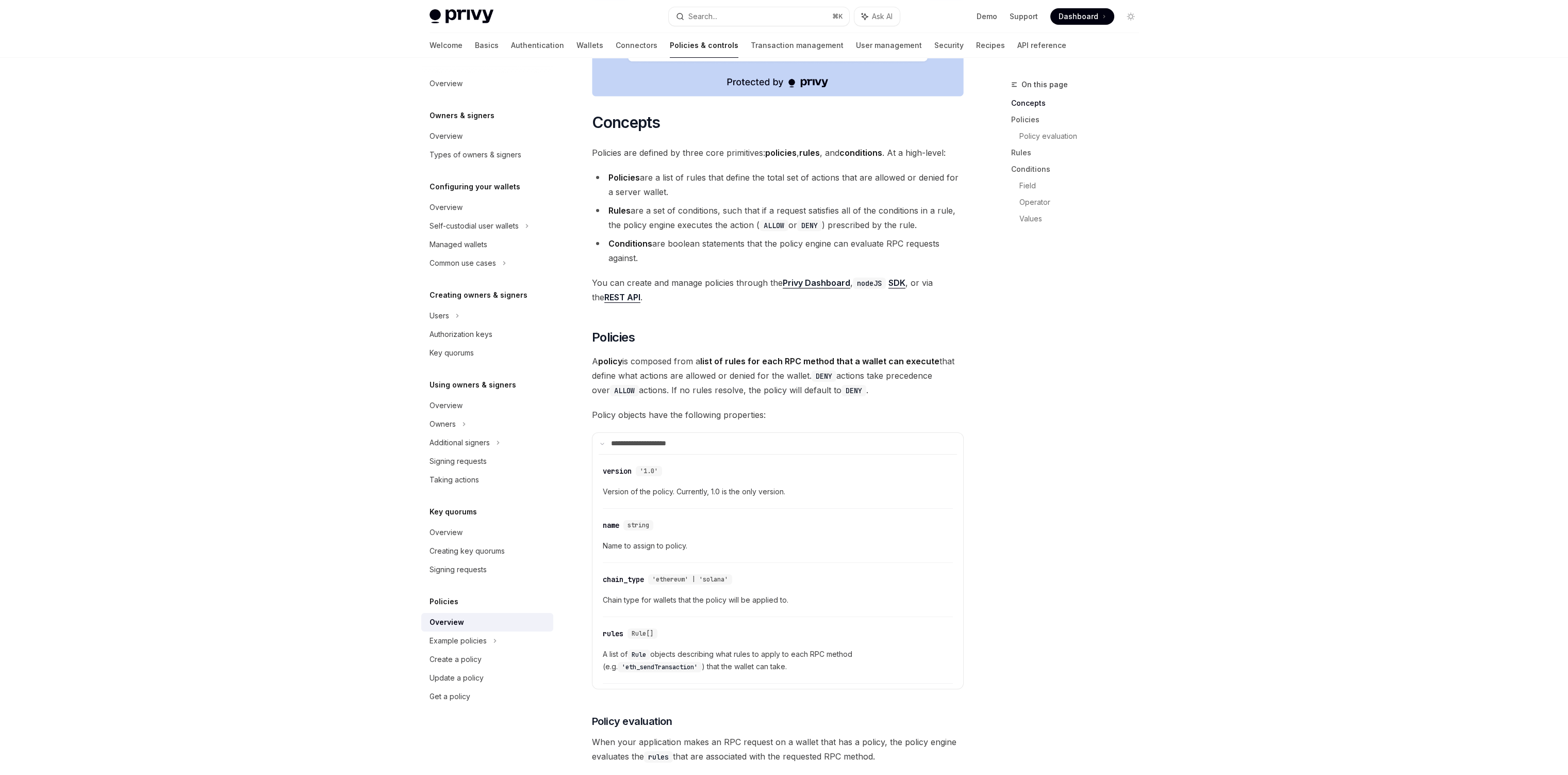
scroll to position [546, 0]
